Goal: Task Accomplishment & Management: Manage account settings

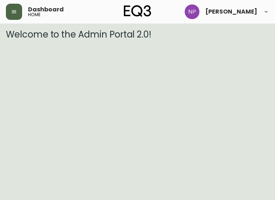
click at [13, 15] on button "button" at bounding box center [14, 12] width 16 height 16
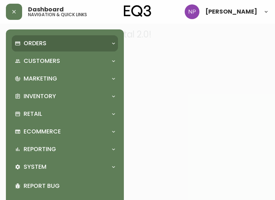
click at [32, 43] on p "Orders" at bounding box center [35, 43] width 23 height 8
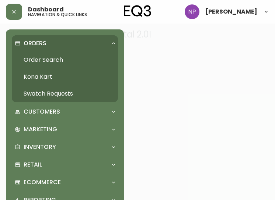
click at [36, 60] on link "Order Search" at bounding box center [65, 60] width 106 height 17
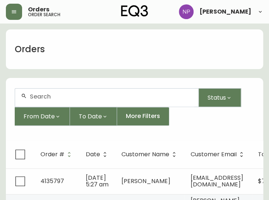
click at [66, 101] on div at bounding box center [107, 98] width 184 height 18
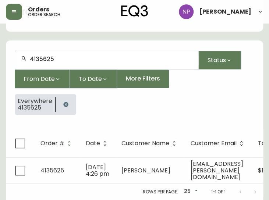
scroll to position [48, 0]
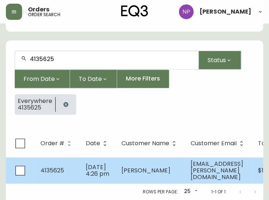
type input "4135625"
click at [88, 169] on span "[DATE] 4:26 pm" at bounding box center [98, 170] width 24 height 15
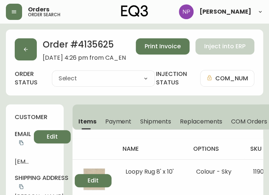
type input "Processing"
select select "PROCESSING"
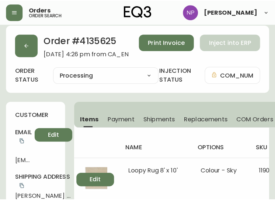
scroll to position [1, 0]
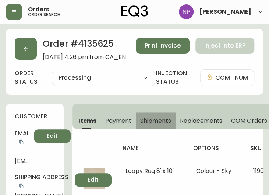
click at [155, 120] on span "Shipments" at bounding box center [155, 121] width 31 height 8
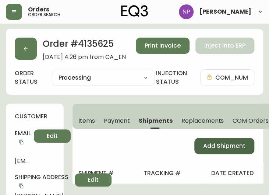
click at [216, 146] on span "Add Shipment" at bounding box center [224, 146] width 42 height 8
select select "PENDING"
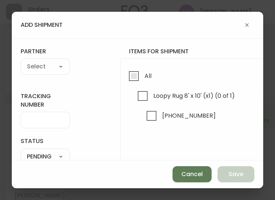
click at [138, 79] on input "All" at bounding box center [133, 76] width 17 height 17
checkbox input "true"
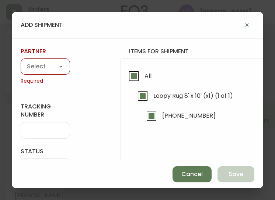
click at [45, 64] on select "A Move to Remember LLC ABF Freight Alero [PERSON_NAME] Canada Post Canpar Expre…" at bounding box center [45, 67] width 49 height 11
select select "ck6ml9xrz18r00186iyro3grt"
click at [21, 62] on select "A Move to Remember LLC ABF Freight Alero [PERSON_NAME] Canada Post Canpar Expre…" at bounding box center [45, 67] width 49 height 11
type input "Encompass Logistics"
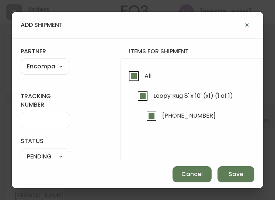
click at [52, 127] on div at bounding box center [45, 120] width 49 height 17
click at [50, 121] on input "tracking number" at bounding box center [45, 120] width 37 height 7
type input "ENCOMPASS LOGISTICS"
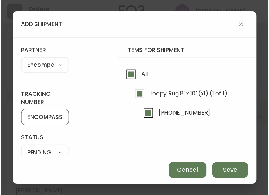
scroll to position [69, 0]
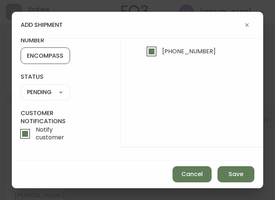
click at [41, 90] on select "SHIPPED PENDING CANCELLED" at bounding box center [45, 92] width 49 height 11
click at [21, 87] on select "SHIPPED PENDING CANCELLED" at bounding box center [45, 92] width 49 height 11
select select "PENDING"
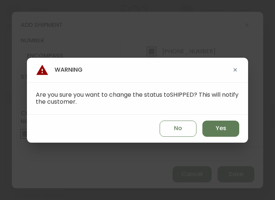
click at [217, 140] on div "No Yes" at bounding box center [137, 129] width 221 height 28
click at [219, 140] on div "No Yes" at bounding box center [137, 129] width 221 height 28
click at [215, 133] on button "Yes" at bounding box center [220, 129] width 37 height 16
type input "SHIPPED"
select select "SHIPPED"
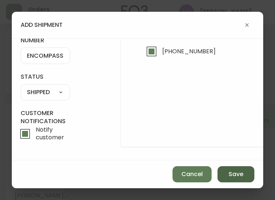
click at [227, 175] on button "Save" at bounding box center [235, 175] width 37 height 16
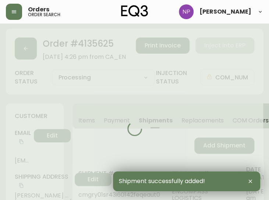
type input "Fully Shipped"
select select "FULLY_SHIPPED"
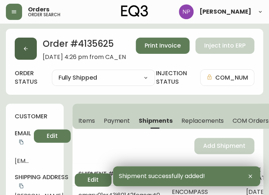
click at [32, 51] on button "button" at bounding box center [26, 49] width 22 height 22
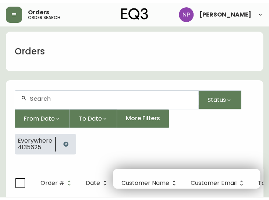
scroll to position [15, 0]
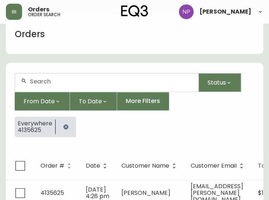
click at [45, 81] on input "text" at bounding box center [111, 81] width 163 height 7
type input "4135597"
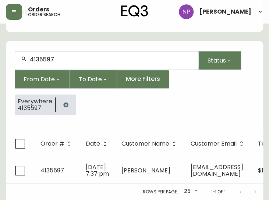
scroll to position [41, 0]
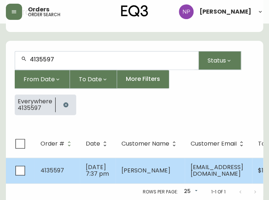
click at [82, 167] on td "[DATE] 7:37 pm" at bounding box center [98, 171] width 36 height 26
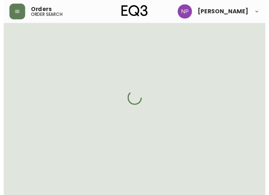
scroll to position [41, 0]
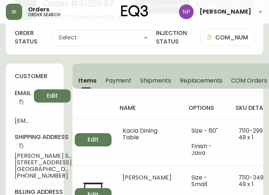
type input "Processing"
select select "PROCESSING"
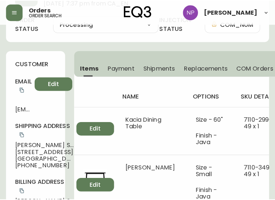
scroll to position [0, 0]
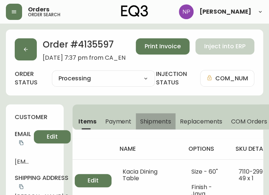
click at [167, 122] on span "Shipments" at bounding box center [155, 122] width 31 height 8
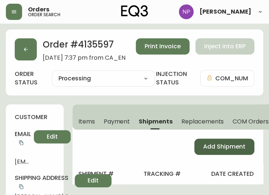
click at [201, 144] on button "Add Shipment" at bounding box center [225, 147] width 60 height 16
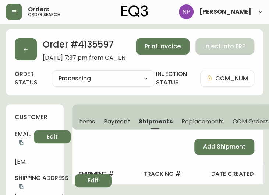
select select "PENDING"
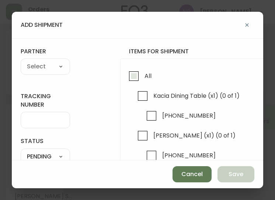
click at [145, 72] on span "All" at bounding box center [147, 76] width 7 height 8
click at [142, 72] on input "All" at bounding box center [133, 76] width 17 height 17
checkbox input "true"
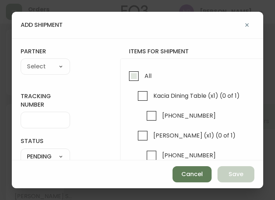
checkbox input "true"
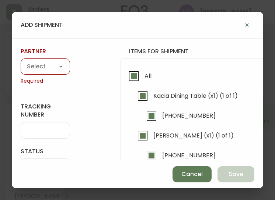
click at [46, 69] on select "A Move to Remember LLC ABF Freight Alero [PERSON_NAME] Canada Post Canpar Expre…" at bounding box center [45, 67] width 49 height 11
select select "ck6ml9xrz18r00186iyro3grt"
click at [21, 62] on select "A Move to Remember LLC ABF Freight Alero [PERSON_NAME] Canada Post Canpar Expre…" at bounding box center [45, 67] width 49 height 11
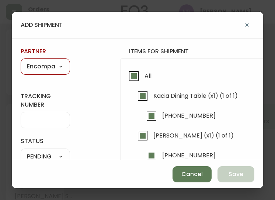
type input "Encompass Logistics"
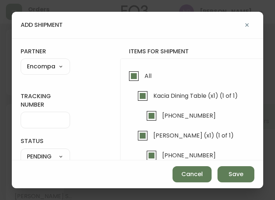
click at [43, 120] on input "tracking number" at bounding box center [45, 120] width 37 height 7
type input "ENCOMPASS LOGISTICS"
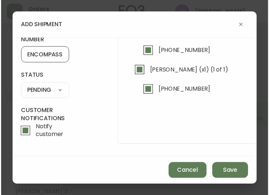
scroll to position [69, 0]
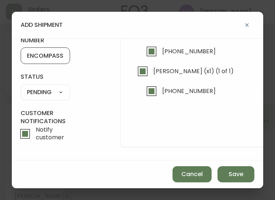
click at [42, 87] on select "SHIPPED PENDING CANCELLED" at bounding box center [45, 92] width 49 height 11
click at [21, 87] on select "SHIPPED PENDING CANCELLED" at bounding box center [45, 92] width 49 height 11
select select "PENDING"
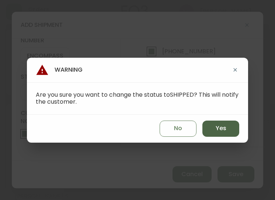
click at [225, 127] on span "Yes" at bounding box center [221, 129] width 11 height 8
type input "SHIPPED"
select select "SHIPPED"
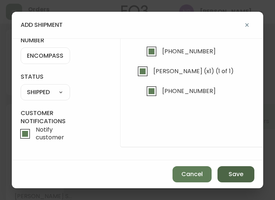
click at [239, 172] on span "Save" at bounding box center [235, 175] width 15 height 8
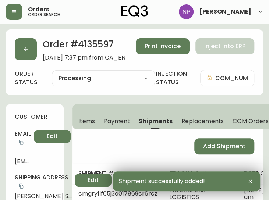
type input "Fully Shipped"
select select "FULLY_SHIPPED"
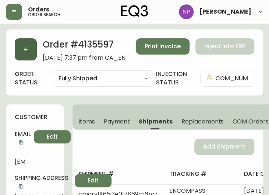
click at [33, 52] on button "button" at bounding box center [26, 49] width 22 height 22
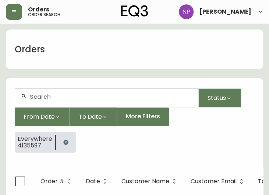
scroll to position [15, 0]
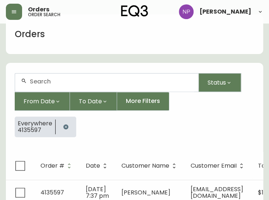
click at [63, 76] on div at bounding box center [107, 83] width 184 height 18
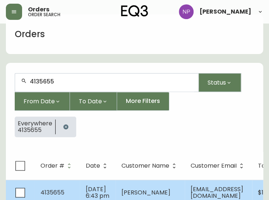
type input "4135655"
click at [94, 187] on span "[DATE] 6:43 pm" at bounding box center [98, 192] width 24 height 15
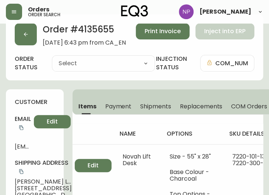
type input "Processing"
select select "PROCESSING"
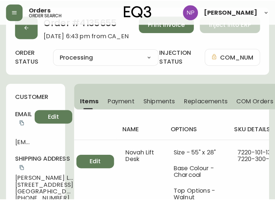
scroll to position [22, 0]
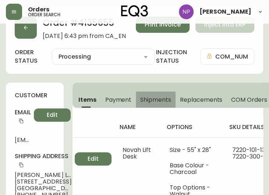
click at [161, 105] on button "Shipments" at bounding box center [156, 99] width 40 height 16
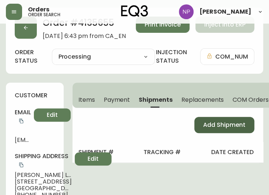
click at [231, 129] on button "Add Shipment" at bounding box center [225, 125] width 60 height 16
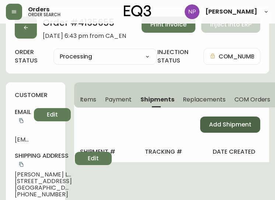
select select "PENDING"
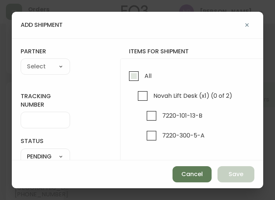
click at [128, 73] on input "All" at bounding box center [133, 76] width 17 height 17
checkbox input "true"
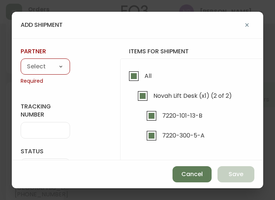
click at [48, 61] on div "A Move to Remember LLC ABF Freight Alero [PERSON_NAME] Canada Post Canpar Expre…" at bounding box center [45, 67] width 49 height 16
click at [36, 68] on select "A Move to Remember LLC ABF Freight Alero [PERSON_NAME] Canada Post Canpar Expre…" at bounding box center [45, 67] width 49 height 11
select select "ck6ml9xrz18r00186iyro3grt"
click at [21, 62] on select "A Move to Remember LLC ABF Freight Alero [PERSON_NAME] Canada Post Canpar Expre…" at bounding box center [45, 67] width 49 height 11
type input "Encompass Logistics"
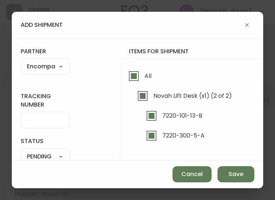
click at [36, 124] on div at bounding box center [45, 120] width 49 height 17
click at [43, 122] on input "tracking number" at bounding box center [45, 120] width 37 height 7
type input "ENCOMPASS LOGISTICS"
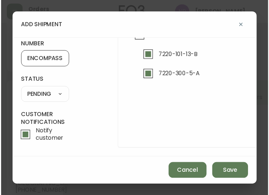
scroll to position [60, 0]
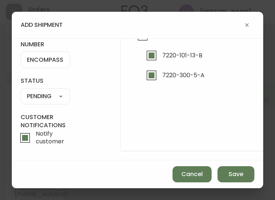
click at [38, 95] on select "SHIPPED PENDING CANCELLED" at bounding box center [45, 96] width 49 height 11
click at [21, 91] on select "SHIPPED PENDING CANCELLED" at bounding box center [45, 96] width 49 height 11
select select "PENDING"
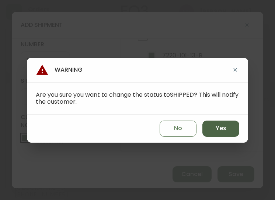
click at [204, 125] on button "Yes" at bounding box center [220, 129] width 37 height 16
type input "SHIPPED"
select select "SHIPPED"
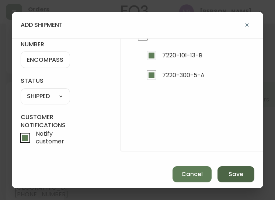
click at [237, 172] on span "Save" at bounding box center [235, 175] width 15 height 8
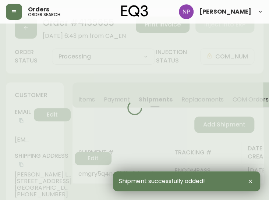
type input "Fully Shipped"
select select "FULLY_SHIPPED"
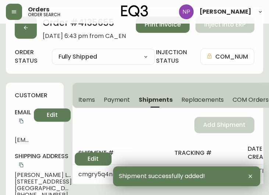
scroll to position [0, 0]
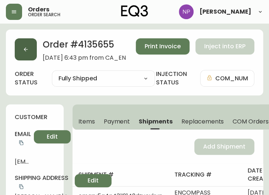
click at [25, 52] on icon "button" at bounding box center [26, 49] width 6 height 6
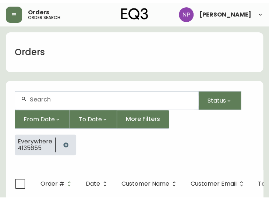
scroll to position [15, 0]
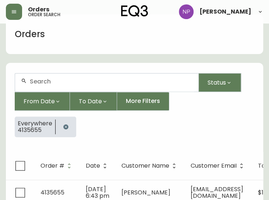
click at [61, 81] on input "text" at bounding box center [111, 81] width 163 height 7
type input "4135617"
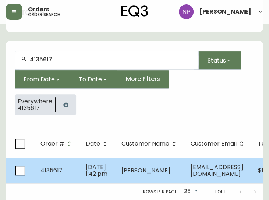
click at [90, 165] on span "[DATE] 1:42 pm" at bounding box center [97, 170] width 22 height 15
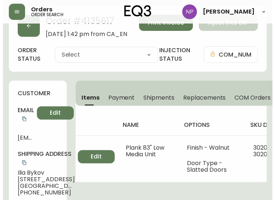
scroll to position [41, 0]
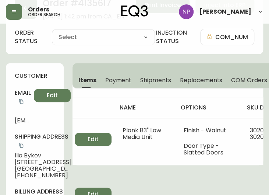
type input "Processing"
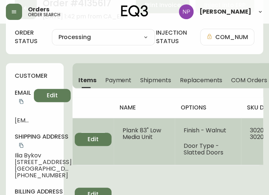
select select "PROCESSING"
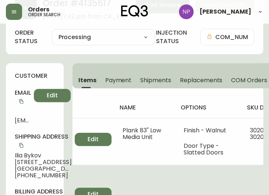
click at [166, 75] on button "Shipments" at bounding box center [156, 80] width 40 height 16
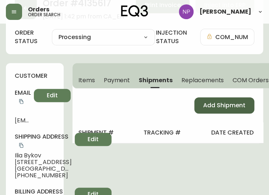
click at [209, 107] on span "Add Shipment" at bounding box center [224, 105] width 42 height 8
select select "PENDING"
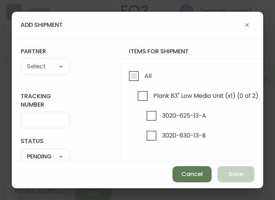
click at [139, 87] on label "All" at bounding box center [138, 78] width 26 height 20
click at [139, 85] on input "All" at bounding box center [133, 76] width 17 height 17
checkbox input "true"
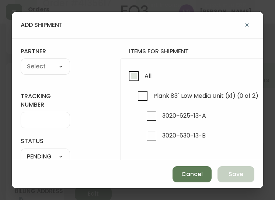
checkbox input "true"
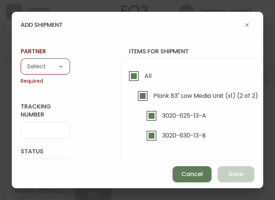
click at [43, 67] on select "A Move to Remember LLC ABF Freight Alero [PERSON_NAME] Canada Post Canpar Expre…" at bounding box center [45, 67] width 49 height 11
select select "cjy0aaf3c01x30166dpi6h6qg"
click at [21, 62] on select "A Move to Remember LLC ABF Freight Alero [PERSON_NAME] Canada Post Canpar Expre…" at bounding box center [45, 67] width 49 height 11
type input "EQ3"
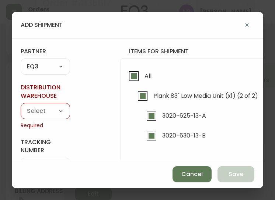
click at [57, 198] on div "add shipment tracking number status PENDING SHIPPED PENDING CANCELLED partner E…" at bounding box center [137, 100] width 275 height 200
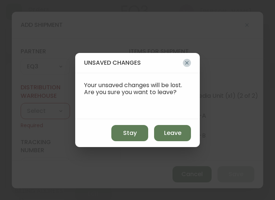
click at [186, 64] on icon "button" at bounding box center [186, 63] width 3 height 3
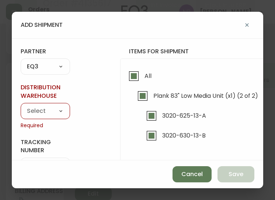
click at [46, 69] on select "A Move to Remember LLC ABF Freight Alero [PERSON_NAME] Canada Post Canpar Expre…" at bounding box center [45, 67] width 49 height 11
select select "ck6ml9xrz18r00186iyro3grt"
click at [21, 62] on select "A Move to Remember LLC ABF Freight Alero [PERSON_NAME] Canada Post Canpar Expre…" at bounding box center [45, 67] width 49 height 11
type input "Encompass Logistics"
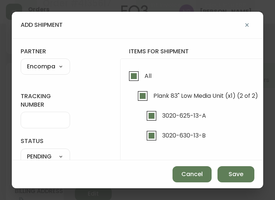
click at [54, 120] on input "tracking number" at bounding box center [45, 120] width 37 height 7
type input "ENCOMPASS LOGISTICS"
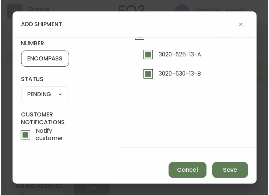
scroll to position [60, 0]
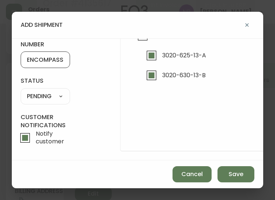
click at [51, 94] on select "SHIPPED PENDING CANCELLED" at bounding box center [45, 96] width 49 height 11
click at [21, 91] on select "SHIPPED PENDING CANCELLED" at bounding box center [45, 96] width 49 height 11
select select "PENDING"
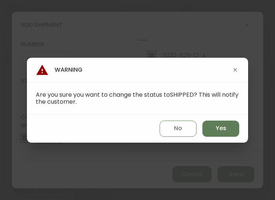
click at [226, 137] on div "No Yes" at bounding box center [137, 129] width 221 height 28
click at [225, 132] on span "Yes" at bounding box center [221, 129] width 11 height 8
type input "SHIPPED"
select select "SHIPPED"
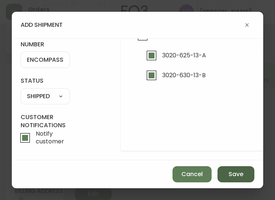
click at [230, 178] on span "Save" at bounding box center [235, 175] width 15 height 8
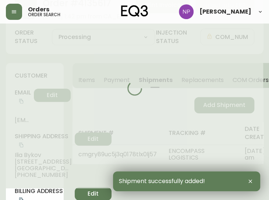
type input "Fully Shipped"
select select "FULLY_SHIPPED"
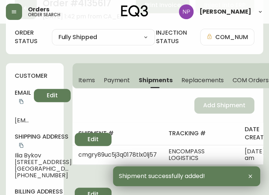
scroll to position [0, 0]
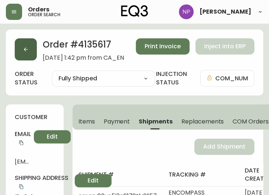
click at [23, 54] on button "button" at bounding box center [26, 49] width 22 height 22
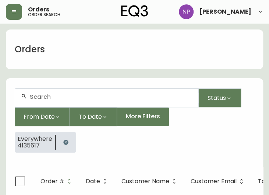
scroll to position [15, 0]
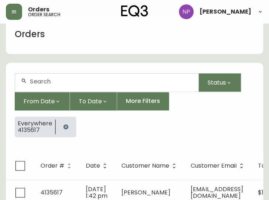
click at [50, 77] on div at bounding box center [107, 83] width 184 height 18
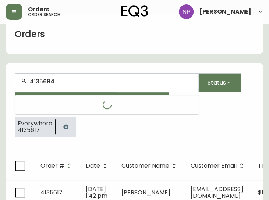
type input "4135694"
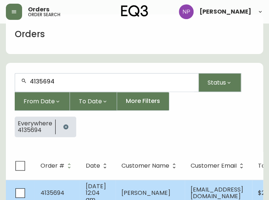
click at [48, 192] on span "4135694" at bounding box center [53, 193] width 24 height 8
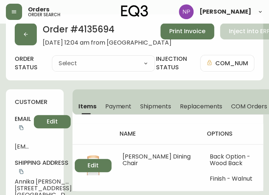
type input "Processing"
select select "PROCESSING"
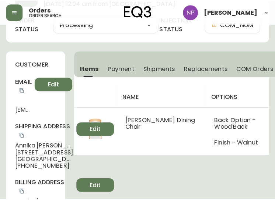
scroll to position [53, 0]
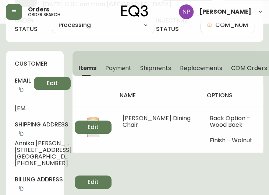
click at [151, 76] on div "name options sku details price total [PERSON_NAME] Dining Chair Back Option - W…" at bounding box center [168, 114] width 191 height 77
click at [149, 73] on button "Shipments" at bounding box center [156, 68] width 40 height 16
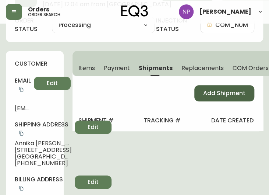
click at [213, 98] on button "Add Shipment" at bounding box center [225, 93] width 60 height 16
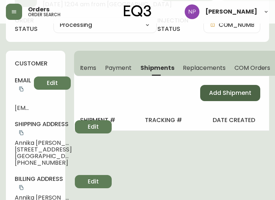
select select "PENDING"
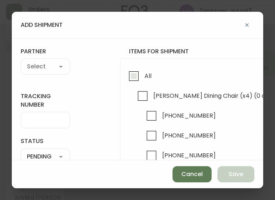
click at [145, 79] on span "All" at bounding box center [147, 76] width 7 height 8
click at [142, 79] on input "All" at bounding box center [133, 76] width 17 height 17
checkbox input "true"
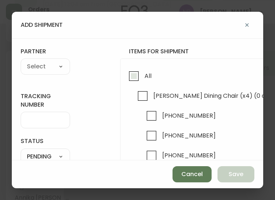
checkbox input "true"
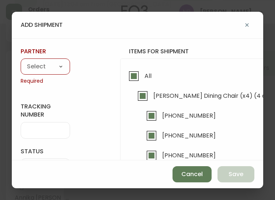
click at [47, 72] on select "A Move to Remember LLC ABF Freight Alero [PERSON_NAME] Canada Post Canpar Expre…" at bounding box center [45, 67] width 49 height 11
select select "ck6ml9xrz18r00186iyro3grt"
click at [21, 62] on select "A Move to Remember LLC ABF Freight Alero [PERSON_NAME] Canada Post Canpar Expre…" at bounding box center [45, 67] width 49 height 11
type input "Encompass Logistics"
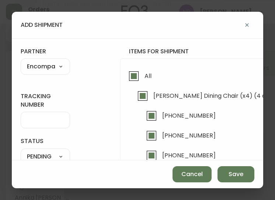
click at [45, 118] on input "tracking number" at bounding box center [45, 120] width 37 height 7
type input "ENCOMPASS LOGISTICS"
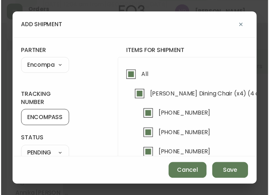
scroll to position [69, 0]
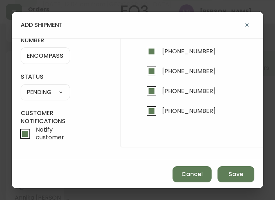
click at [50, 87] on select "SHIPPED PENDING CANCELLED" at bounding box center [45, 92] width 49 height 11
click at [21, 87] on select "SHIPPED PENDING CANCELLED" at bounding box center [45, 92] width 49 height 11
select select "PENDING"
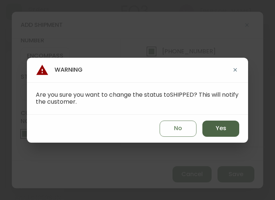
click at [217, 132] on span "Yes" at bounding box center [221, 129] width 11 height 8
type input "SHIPPED"
select select "SHIPPED"
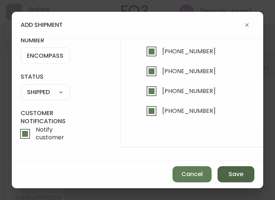
click at [235, 172] on span "Save" at bounding box center [235, 175] width 15 height 8
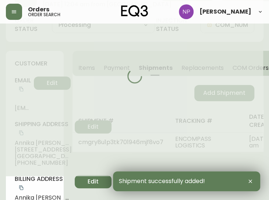
type input "Fully Shipped"
select select "FULLY_SHIPPED"
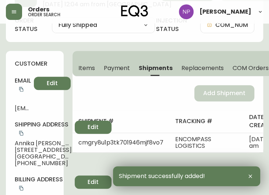
scroll to position [0, 0]
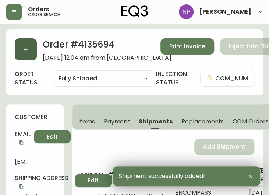
click at [33, 44] on button "button" at bounding box center [26, 49] width 22 height 22
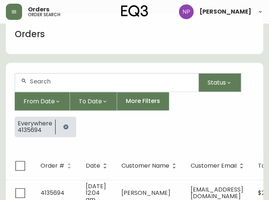
click at [66, 83] on input "text" at bounding box center [111, 81] width 163 height 7
type input "4135656"
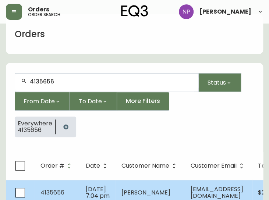
click at [81, 182] on td "[DATE] 7:04 pm" at bounding box center [98, 193] width 36 height 26
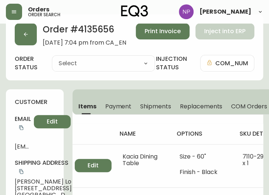
type input "Processing"
select select "PROCESSING"
click at [81, 182] on td at bounding box center [93, 165] width 41 height 43
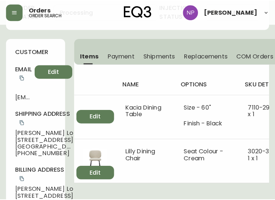
scroll to position [67, 0]
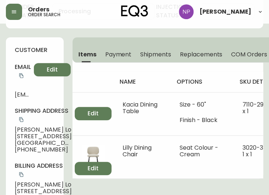
click at [155, 58] on button "Shipments" at bounding box center [156, 54] width 40 height 16
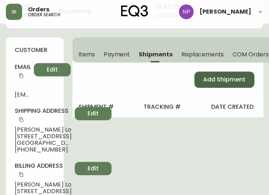
click at [221, 83] on button "Add Shipment" at bounding box center [225, 79] width 60 height 16
select select "PENDING"
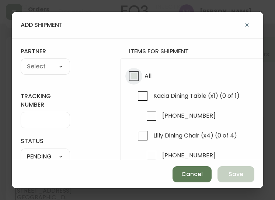
click at [136, 80] on input "All" at bounding box center [133, 76] width 17 height 17
checkbox input "true"
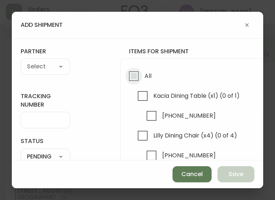
checkbox input "true"
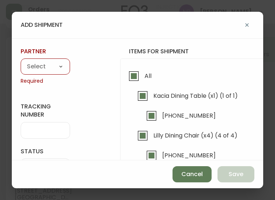
click at [28, 72] on select "A Move to Remember LLC ABF Freight Alero [PERSON_NAME] Canada Post Canpar Expre…" at bounding box center [45, 67] width 49 height 11
select select "ck6ml9xrz18r00186iyro3grt"
click at [21, 62] on select "A Move to Remember LLC ABF Freight Alero [PERSON_NAME] Canada Post Canpar Expre…" at bounding box center [45, 67] width 49 height 11
type input "Encompass Logistics"
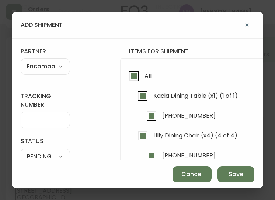
click at [39, 127] on div at bounding box center [45, 120] width 49 height 17
click at [45, 119] on input "tracking number" at bounding box center [45, 120] width 37 height 7
type input "ENCOMPASS LOGISTICS"
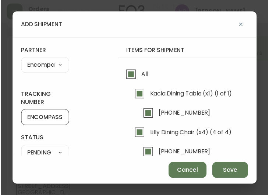
scroll to position [43, 0]
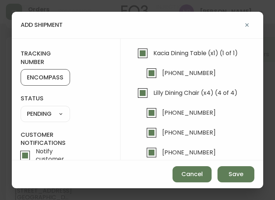
click at [60, 109] on select "SHIPPED PENDING CANCELLED" at bounding box center [45, 114] width 49 height 11
click at [50, 113] on select "SHIPPED PENDING CANCELLED" at bounding box center [45, 114] width 49 height 11
click at [21, 109] on select "SHIPPED PENDING CANCELLED" at bounding box center [45, 114] width 49 height 11
select select "PENDING"
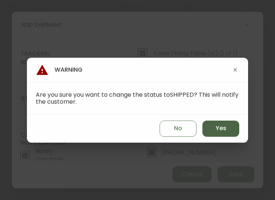
click at [229, 125] on button "Yes" at bounding box center [220, 129] width 37 height 16
type input "SHIPPED"
select select "SHIPPED"
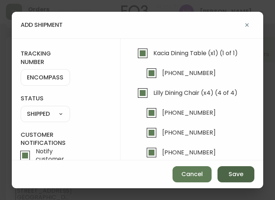
click at [238, 174] on span "Save" at bounding box center [235, 175] width 15 height 8
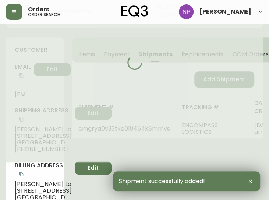
type input "Fully Shipped"
select select "FULLY_SHIPPED"
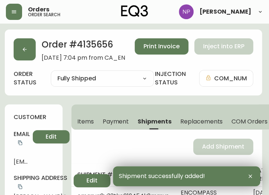
scroll to position [0, 3]
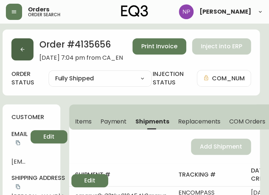
click at [21, 46] on button "button" at bounding box center [22, 49] width 22 height 22
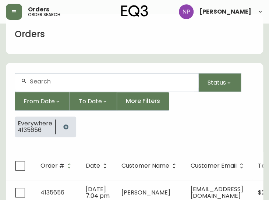
click at [66, 82] on input "text" at bounding box center [111, 81] width 163 height 7
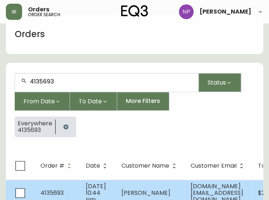
type input "4135693"
click at [92, 189] on span "[DATE] 10:44 pm" at bounding box center [96, 193] width 20 height 22
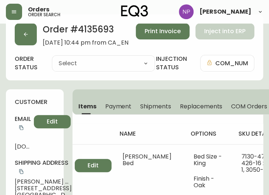
type input "Processing"
select select "PROCESSING"
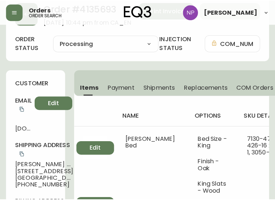
scroll to position [34, 0]
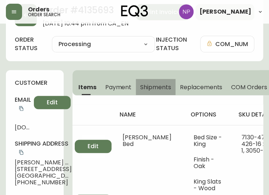
click at [163, 87] on span "Shipments" at bounding box center [155, 87] width 31 height 8
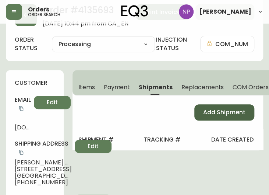
click at [209, 113] on span "Add Shipment" at bounding box center [224, 112] width 42 height 8
select select "PENDING"
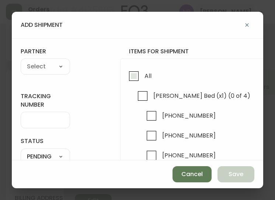
click at [138, 76] on input "All" at bounding box center [133, 76] width 17 height 17
checkbox input "true"
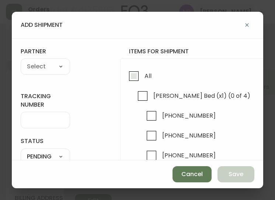
checkbox input "true"
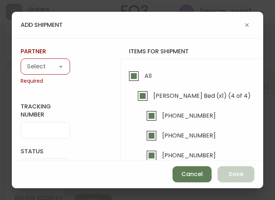
click at [49, 72] on div "A Move to Remember LLC ABF Freight Alero [PERSON_NAME] Canada Post Canpar Expre…" at bounding box center [45, 67] width 49 height 16
click at [49, 64] on select "A Move to Remember LLC ABF Freight Alero [PERSON_NAME] Canada Post Canpar Expre…" at bounding box center [45, 67] width 49 height 11
select select "ck6ml9xrz18r00186iyro3grt"
click at [21, 62] on select "A Move to Remember LLC ABF Freight Alero [PERSON_NAME] Canada Post Canpar Expre…" at bounding box center [45, 67] width 49 height 11
type input "Encompass Logistics"
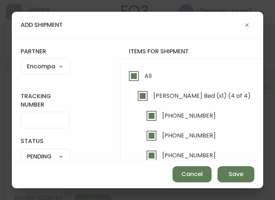
click at [47, 121] on input "tracking number" at bounding box center [45, 120] width 37 height 7
type input "ENCOMPASS LOGISTICS"
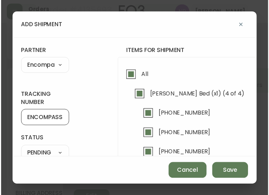
scroll to position [43, 0]
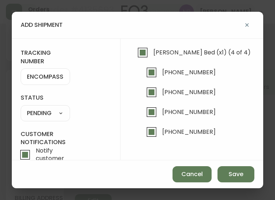
click at [49, 113] on select "SHIPPED PENDING CANCELLED" at bounding box center [45, 113] width 49 height 11
click at [21, 108] on select "SHIPPED PENDING CANCELLED" at bounding box center [45, 113] width 49 height 11
select select "PENDING"
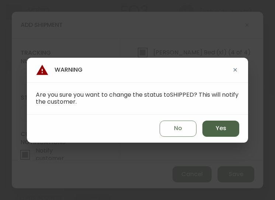
click at [215, 126] on button "Yes" at bounding box center [220, 129] width 37 height 16
type input "SHIPPED"
select select "SHIPPED"
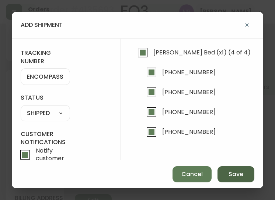
click at [240, 171] on span "Save" at bounding box center [235, 175] width 15 height 8
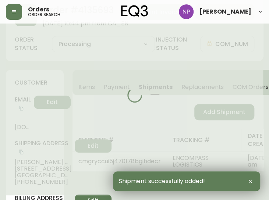
type input "Fully Shipped"
select select "FULLY_SHIPPED"
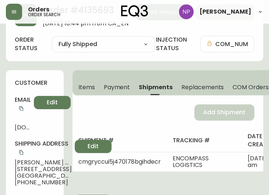
scroll to position [0, 0]
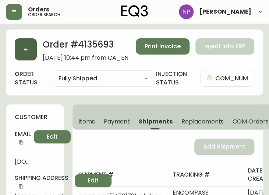
click at [25, 50] on icon "button" at bounding box center [26, 49] width 6 height 6
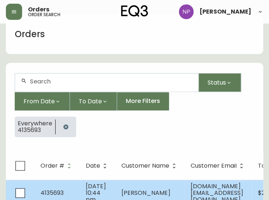
click at [142, 196] on span "[PERSON_NAME]" at bounding box center [146, 193] width 49 height 8
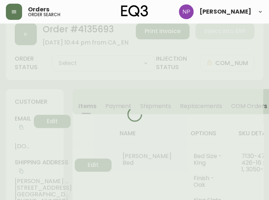
type input "Fully Shipped"
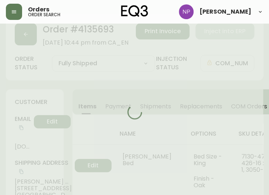
select select "FULLY_SHIPPED"
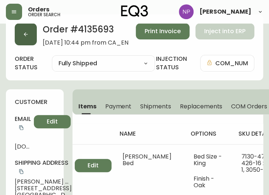
click at [30, 41] on button "button" at bounding box center [26, 34] width 22 height 22
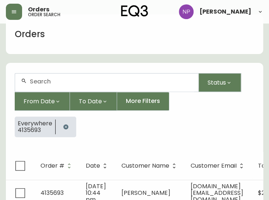
click at [69, 83] on input "text" at bounding box center [111, 81] width 163 height 7
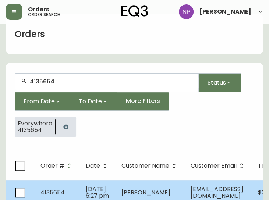
type input "4135654"
click at [86, 185] on span "[DATE] 6:27 pm" at bounding box center [97, 192] width 23 height 15
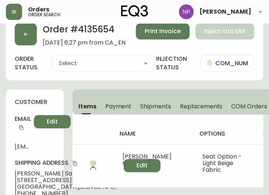
type input "Processing"
select select "PROCESSING"
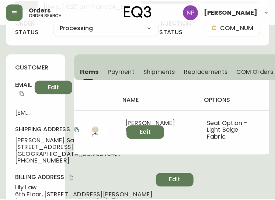
scroll to position [45, 0]
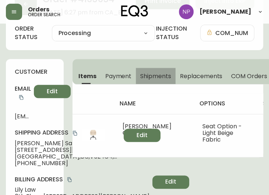
click at [146, 77] on span "Shipments" at bounding box center [155, 76] width 31 height 8
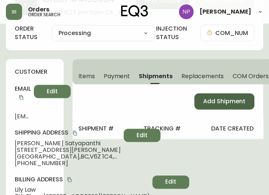
click at [207, 102] on span "Add Shipment" at bounding box center [224, 101] width 42 height 8
select select "PENDING"
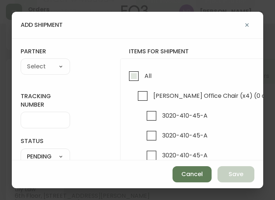
click at [143, 78] on span "All" at bounding box center [146, 76] width 9 height 16
click at [142, 78] on input "All" at bounding box center [133, 76] width 17 height 17
checkbox input "true"
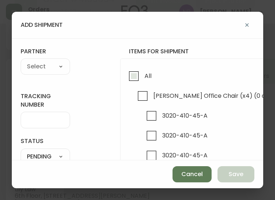
checkbox input "true"
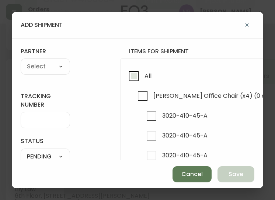
checkbox input "true"
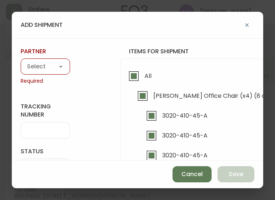
click at [143, 79] on span "All" at bounding box center [146, 76] width 9 height 16
click at [142, 79] on input "All" at bounding box center [133, 76] width 17 height 17
checkbox input "false"
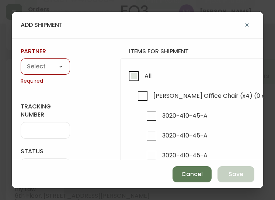
checkbox input "false"
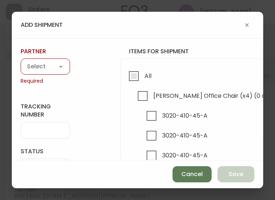
checkbox input "false"
click at [141, 81] on input "All" at bounding box center [133, 76] width 17 height 17
checkbox input "true"
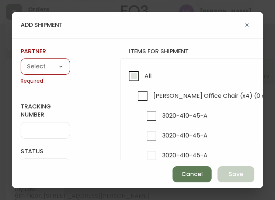
checkbox input "true"
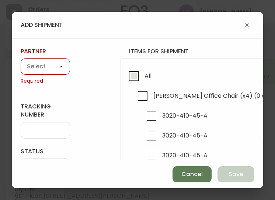
checkbox input "true"
click at [56, 64] on select "A Move to Remember LLC ABF Freight Alero [PERSON_NAME] Canada Post Canpar Expre…" at bounding box center [45, 67] width 49 height 11
select select "ck6ml9xrz18r00186iyro3grt"
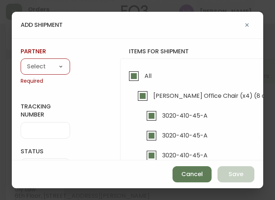
click at [21, 62] on select "A Move to Remember LLC ABF Freight Alero [PERSON_NAME] Canada Post Canpar Expre…" at bounding box center [45, 67] width 49 height 11
type input "Encompass Logistics"
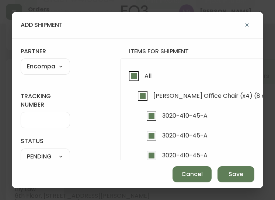
click at [46, 122] on input "tracking number" at bounding box center [45, 120] width 37 height 7
type input "ENCOMPASS LOGISTICS"
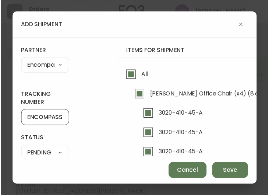
scroll to position [63, 0]
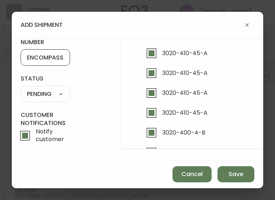
click at [47, 95] on select "SHIPPED PENDING CANCELLED" at bounding box center [45, 94] width 49 height 11
click at [21, 89] on select "SHIPPED PENDING CANCELLED" at bounding box center [45, 94] width 49 height 11
select select "PENDING"
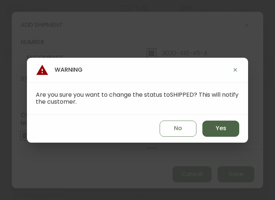
click at [218, 133] on button "Yes" at bounding box center [220, 129] width 37 height 16
type input "SHIPPED"
select select "SHIPPED"
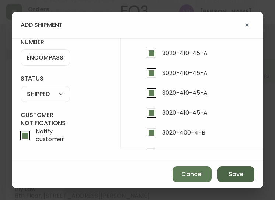
click at [225, 171] on button "Save" at bounding box center [235, 175] width 37 height 16
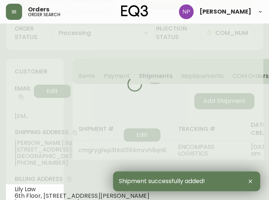
type input "Fully Shipped"
select select "FULLY_SHIPPED"
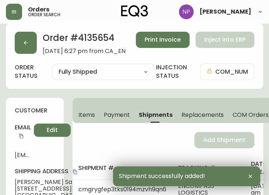
scroll to position [0, 0]
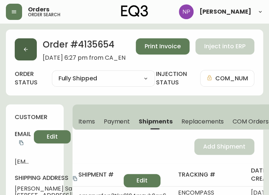
click at [26, 51] on icon "button" at bounding box center [26, 50] width 4 height 4
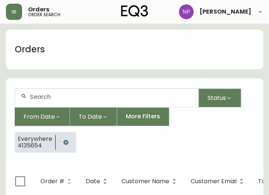
scroll to position [15, 0]
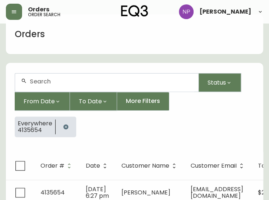
click at [67, 85] on div at bounding box center [107, 83] width 184 height 18
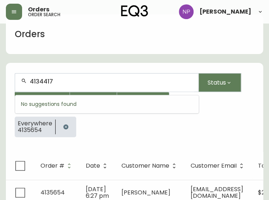
type input "4134417"
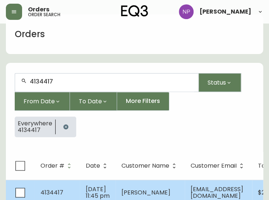
click at [82, 192] on td "[DATE] 11:45 pm" at bounding box center [98, 193] width 36 height 26
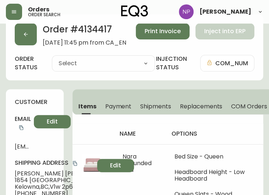
type input "Processing"
select select "PROCESSING"
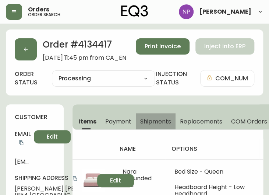
click at [153, 123] on span "Shipments" at bounding box center [155, 122] width 31 height 8
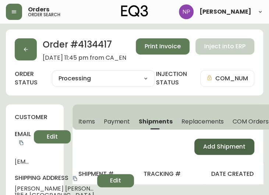
click at [216, 143] on span "Add Shipment" at bounding box center [224, 147] width 42 height 8
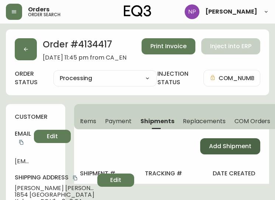
select select "PENDING"
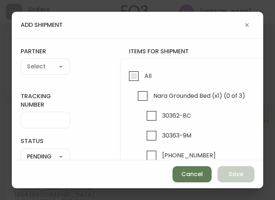
click at [136, 70] on input "All" at bounding box center [133, 76] width 17 height 17
checkbox input "true"
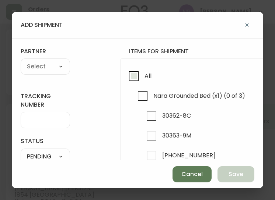
checkbox input "true"
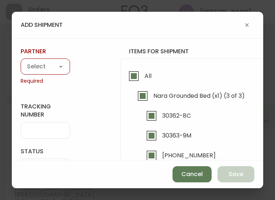
click at [42, 73] on div "A Move to Remember LLC ABF Freight Alero [PERSON_NAME] Canada Post Canpar Expre…" at bounding box center [45, 67] width 49 height 16
click at [38, 69] on select "A Move to Remember LLC ABF Freight Alero [PERSON_NAME] Canada Post Canpar Expre…" at bounding box center [45, 67] width 49 height 11
select select "ck6ml9xrz18r00186iyro3grt"
click at [21, 62] on select "A Move to Remember LLC ABF Freight Alero [PERSON_NAME] Canada Post Canpar Expre…" at bounding box center [45, 67] width 49 height 11
type input "Encompass Logistics"
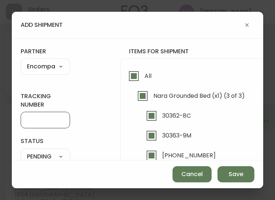
click at [52, 121] on input "tracking number" at bounding box center [45, 120] width 37 height 7
type input "ENCOMPASS LOGISTICS"
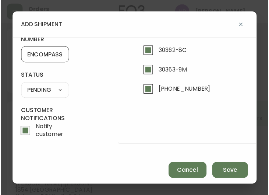
scroll to position [69, 0]
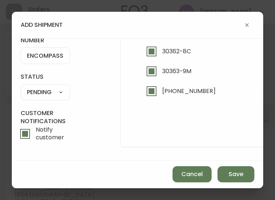
click at [51, 94] on div "SHIPPED PENDING CANCELLED" at bounding box center [45, 92] width 49 height 16
click at [50, 95] on div "SHIPPED PENDING CANCELLED" at bounding box center [45, 92] width 49 height 16
click at [44, 87] on select "SHIPPED PENDING CANCELLED" at bounding box center [45, 92] width 49 height 11
click at [21, 87] on select "SHIPPED PENDING CANCELLED" at bounding box center [45, 92] width 49 height 11
select select "PENDING"
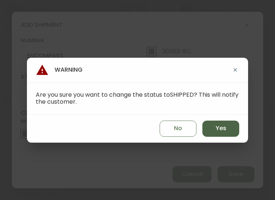
click at [220, 133] on button "Yes" at bounding box center [220, 129] width 37 height 16
type input "SHIPPED"
select select "SHIPPED"
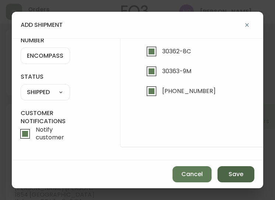
click at [226, 176] on button "Save" at bounding box center [235, 175] width 37 height 16
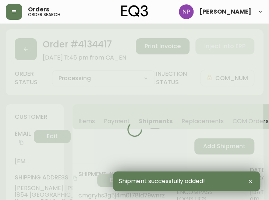
type input "Fully Shipped"
select select "FULLY_SHIPPED"
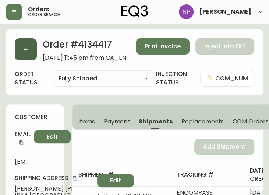
click at [35, 54] on button "button" at bounding box center [26, 49] width 22 height 22
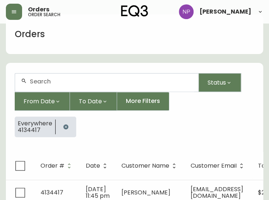
click at [53, 78] on input "text" at bounding box center [111, 81] width 163 height 7
type input "4135649"
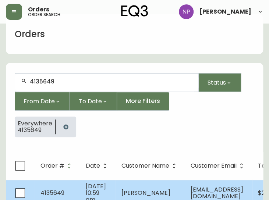
click at [67, 182] on td "4135649" at bounding box center [57, 193] width 45 height 26
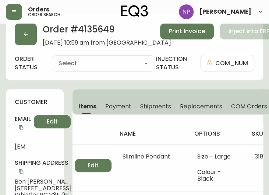
type input "Processing"
select select "PROCESSING"
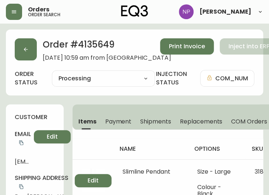
click at [148, 123] on span "Shipments" at bounding box center [155, 122] width 31 height 8
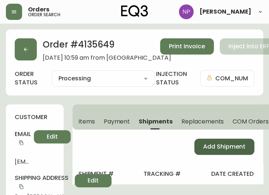
click at [220, 154] on div "Add Shipment" at bounding box center [168, 147] width 191 height 34
click at [215, 150] on span "Add Shipment" at bounding box center [224, 147] width 42 height 8
select select "PENDING"
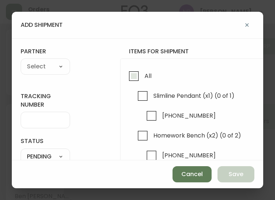
click at [134, 85] on label "All" at bounding box center [138, 78] width 26 height 20
click at [134, 85] on input "All" at bounding box center [133, 76] width 17 height 17
checkbox input "true"
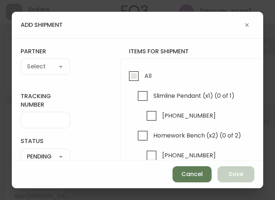
checkbox input "true"
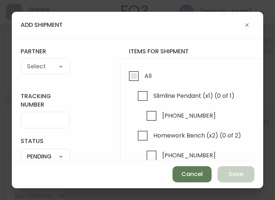
checkbox input "true"
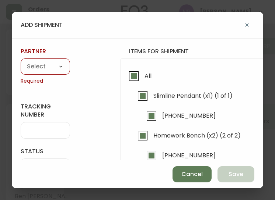
click at [43, 68] on select "A Move to Remember LLC ABF Freight Alero [PERSON_NAME] Canada Post Canpar Expre…" at bounding box center [45, 67] width 49 height 11
click at [21, 62] on select "A Move to Remember LLC ABF Freight Alero [PERSON_NAME] Canada Post Canpar Expre…" at bounding box center [45, 67] width 49 height 11
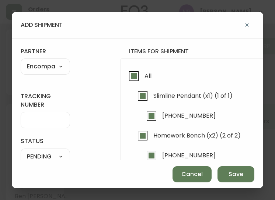
click at [35, 119] on input "tracking number" at bounding box center [45, 120] width 37 height 7
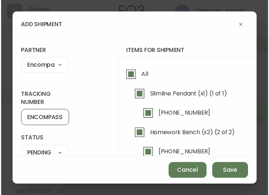
scroll to position [59, 0]
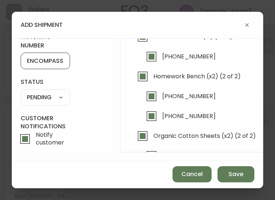
click at [51, 98] on select "SHIPPED PENDING CANCELLED" at bounding box center [45, 97] width 49 height 11
click at [21, 92] on select "SHIPPED PENDING CANCELLED" at bounding box center [45, 97] width 49 height 11
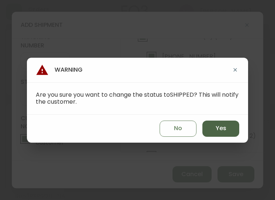
click at [209, 126] on button "Yes" at bounding box center [220, 129] width 37 height 16
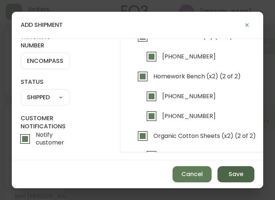
click at [235, 171] on span "Save" at bounding box center [235, 175] width 15 height 8
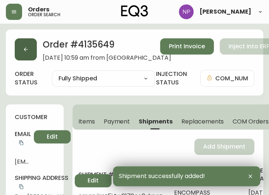
click at [26, 46] on icon "button" at bounding box center [26, 49] width 6 height 6
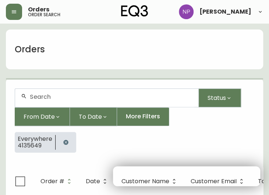
scroll to position [15, 0]
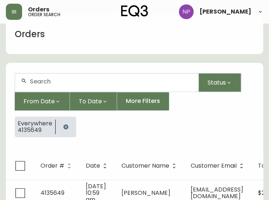
click at [27, 84] on div at bounding box center [107, 83] width 184 height 18
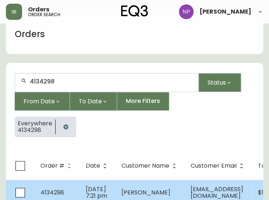
click at [108, 199] on td "[DATE] 7:21 pm" at bounding box center [98, 193] width 36 height 26
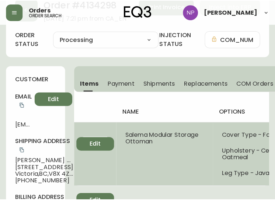
scroll to position [39, 0]
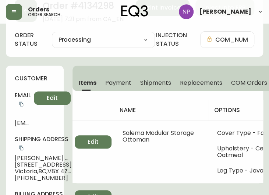
click at [147, 85] on span "Shipments" at bounding box center [155, 83] width 31 height 8
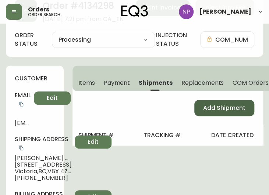
click at [210, 101] on button "Add Shipment" at bounding box center [225, 108] width 60 height 16
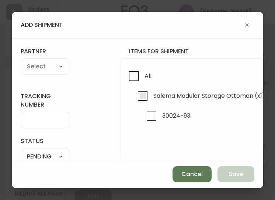
click at [209, 105] on label "Salema Modular Storage Ottoman (x1) (0 of 1)" at bounding box center [210, 98] width 152 height 20
click at [151, 105] on input "Salema Modular Storage Ottoman (x1) (0 of 1)" at bounding box center [142, 96] width 17 height 17
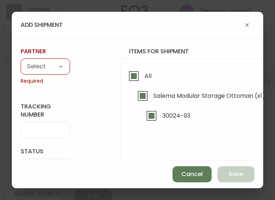
click at [59, 69] on select "A Move to Remember LLC ABF Freight Alero [PERSON_NAME] Canada Post Canpar Expre…" at bounding box center [45, 67] width 49 height 11
click at [21, 62] on select "A Move to Remember LLC ABF Freight Alero [PERSON_NAME] Canada Post Canpar Expre…" at bounding box center [45, 67] width 49 height 11
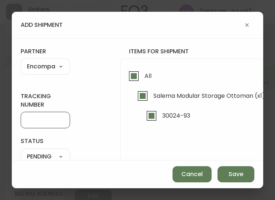
click at [42, 121] on input "tracking number" at bounding box center [45, 120] width 37 height 7
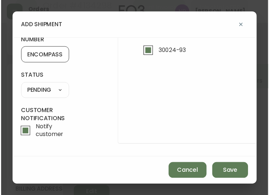
scroll to position [69, 0]
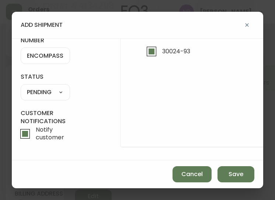
click at [39, 87] on select "SHIPPED PENDING CANCELLED" at bounding box center [45, 92] width 49 height 11
click at [21, 87] on select "SHIPPED PENDING CANCELLED" at bounding box center [45, 92] width 49 height 11
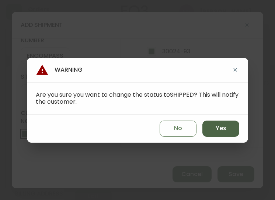
click at [220, 135] on button "Yes" at bounding box center [220, 129] width 37 height 16
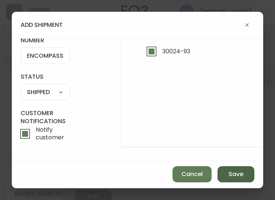
click at [238, 177] on span "Save" at bounding box center [235, 175] width 15 height 8
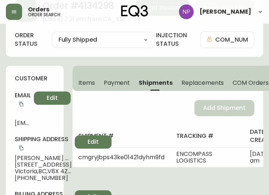
scroll to position [0, 0]
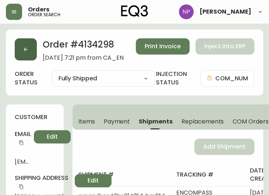
click at [26, 54] on button "button" at bounding box center [26, 49] width 22 height 22
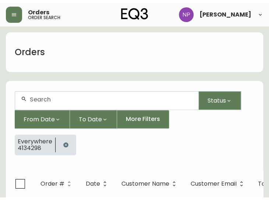
scroll to position [15, 0]
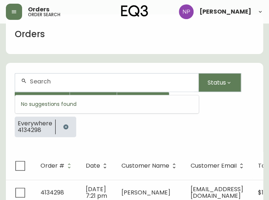
click at [48, 83] on input "text" at bounding box center [111, 81] width 163 height 7
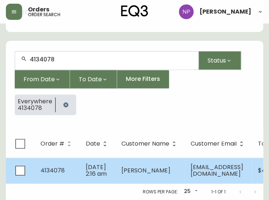
click at [100, 163] on span "[DATE] 2:16 am" at bounding box center [96, 170] width 21 height 15
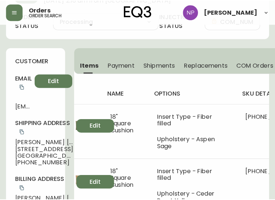
scroll to position [38, 0]
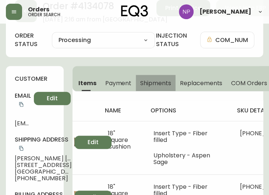
click at [153, 84] on span "Shipments" at bounding box center [155, 83] width 31 height 8
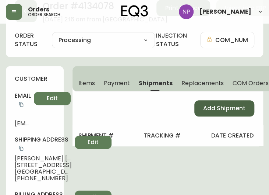
click at [208, 102] on button "Add Shipment" at bounding box center [225, 108] width 60 height 16
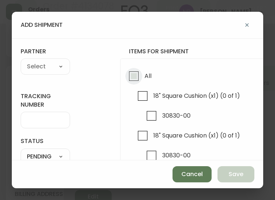
click at [129, 80] on input "All" at bounding box center [133, 76] width 17 height 17
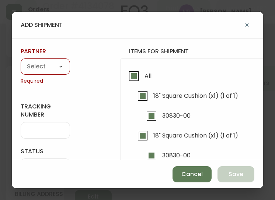
click at [53, 60] on div "A Move to Remember LLC ABF Freight Alero [PERSON_NAME] Canada Post Canpar Expre…" at bounding box center [45, 67] width 49 height 16
click at [53, 63] on select "A Move to Remember LLC ABF Freight Alero [PERSON_NAME] Canada Post Canpar Expre…" at bounding box center [45, 67] width 49 height 11
click at [21, 62] on select "A Move to Remember LLC ABF Freight Alero [PERSON_NAME] Canada Post Canpar Expre…" at bounding box center [45, 67] width 49 height 11
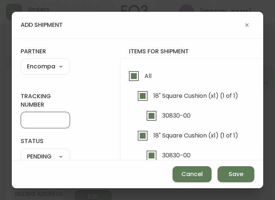
click at [39, 120] on input "tracking number" at bounding box center [45, 120] width 37 height 7
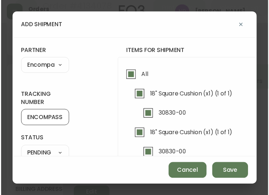
scroll to position [69, 0]
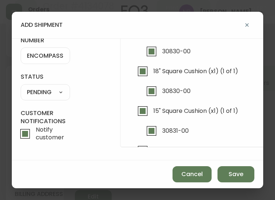
click at [52, 87] on select "SHIPPED PENDING CANCELLED" at bounding box center [45, 92] width 49 height 11
click at [21, 87] on select "SHIPPED PENDING CANCELLED" at bounding box center [45, 92] width 49 height 11
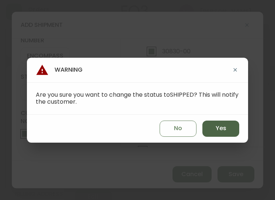
click at [227, 128] on button "Yes" at bounding box center [220, 129] width 37 height 16
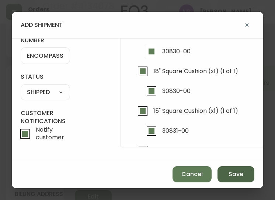
click at [234, 177] on span "Save" at bounding box center [235, 175] width 15 height 8
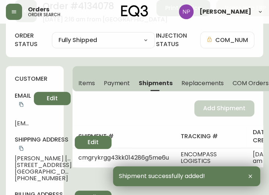
scroll to position [0, 0]
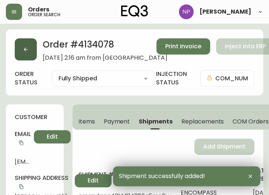
click at [35, 46] on button "button" at bounding box center [26, 49] width 22 height 22
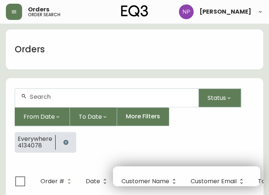
scroll to position [15, 0]
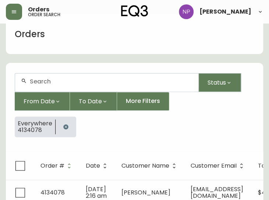
click at [57, 90] on div at bounding box center [107, 83] width 184 height 18
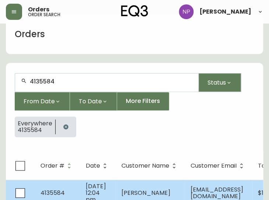
click at [116, 189] on td "[PERSON_NAME]" at bounding box center [150, 193] width 69 height 26
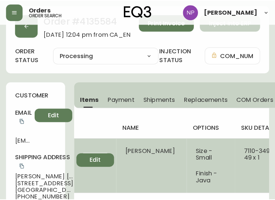
scroll to position [9, 0]
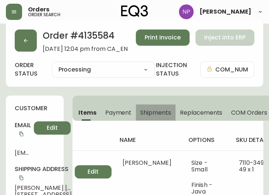
click at [158, 109] on span "Shipments" at bounding box center [155, 113] width 31 height 8
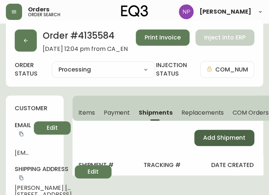
click at [214, 136] on span "Add Shipment" at bounding box center [224, 138] width 42 height 8
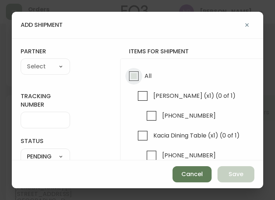
click at [133, 77] on input "All" at bounding box center [133, 76] width 17 height 17
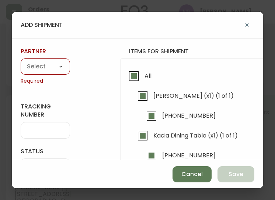
click at [38, 70] on select "A Move to Remember LLC ABF Freight Alero [PERSON_NAME] Canada Post Canpar Expre…" at bounding box center [45, 67] width 49 height 11
click at [21, 62] on select "A Move to Remember LLC ABF Freight Alero [PERSON_NAME] Canada Post Canpar Expre…" at bounding box center [45, 67] width 49 height 11
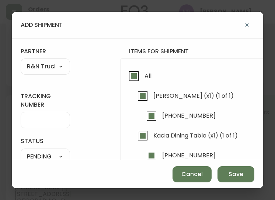
click at [43, 64] on select "A Move to Remember LLC ABF Freight Alero [PERSON_NAME] Canada Post Canpar Expre…" at bounding box center [45, 67] width 49 height 11
click at [21, 62] on select "A Move to Remember LLC ABF Freight Alero [PERSON_NAME] Canada Post Canpar Expre…" at bounding box center [45, 67] width 49 height 11
click at [38, 120] on input "tracking number" at bounding box center [45, 120] width 37 height 7
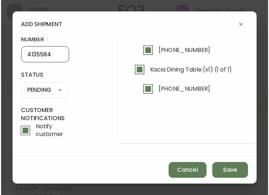
scroll to position [69, 0]
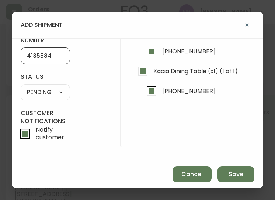
click at [41, 87] on select "SHIPPED PENDING CANCELLED" at bounding box center [45, 92] width 49 height 11
click at [46, 88] on select "SHIPPED PENDING CANCELLED" at bounding box center [45, 92] width 49 height 11
click at [21, 87] on select "SHIPPED PENDING CANCELLED" at bounding box center [45, 92] width 49 height 11
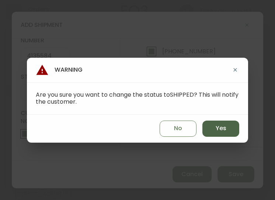
click at [212, 129] on button "Yes" at bounding box center [220, 129] width 37 height 16
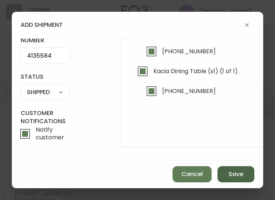
click at [238, 182] on button "Save" at bounding box center [235, 175] width 37 height 16
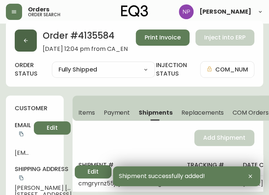
click at [20, 46] on button "button" at bounding box center [26, 40] width 22 height 22
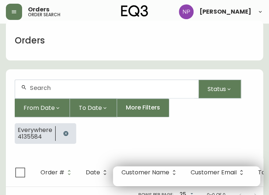
scroll to position [15, 0]
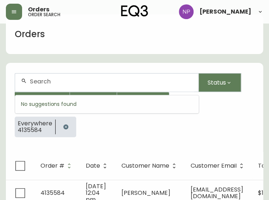
click at [52, 79] on input "text" at bounding box center [111, 81] width 163 height 7
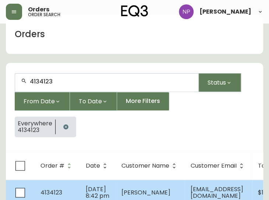
click at [82, 195] on td "[DATE] 8:42 pm" at bounding box center [98, 193] width 36 height 26
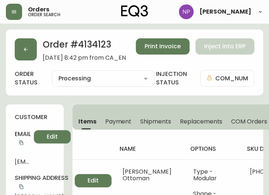
click at [161, 120] on span "Shipments" at bounding box center [155, 122] width 31 height 8
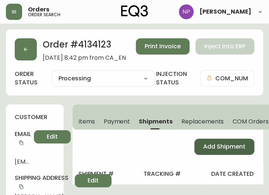
click at [211, 147] on span "Add Shipment" at bounding box center [224, 147] width 42 height 8
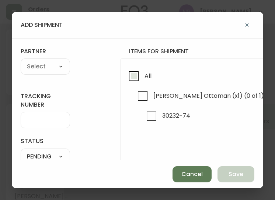
click at [135, 79] on input "All" at bounding box center [133, 76] width 17 height 17
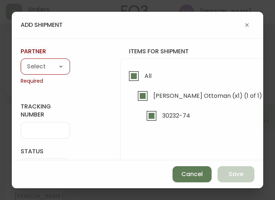
click at [47, 67] on select "A Move to Remember LLC ABF Freight Alero [PERSON_NAME] Canada Post Canpar Expre…" at bounding box center [45, 67] width 49 height 11
click at [21, 62] on select "A Move to Remember LLC ABF Freight Alero [PERSON_NAME] Canada Post Canpar Expre…" at bounding box center [45, 67] width 49 height 11
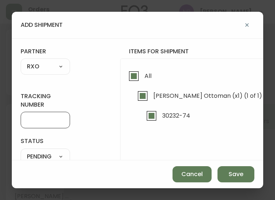
click at [37, 119] on input "tracking number" at bounding box center [45, 120] width 37 height 7
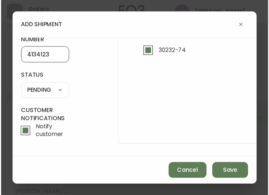
scroll to position [69, 0]
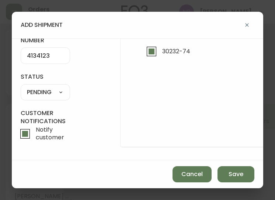
click at [55, 91] on select "SHIPPED PENDING CANCELLED" at bounding box center [45, 92] width 49 height 11
click at [21, 87] on select "SHIPPED PENDING CANCELLED" at bounding box center [45, 92] width 49 height 11
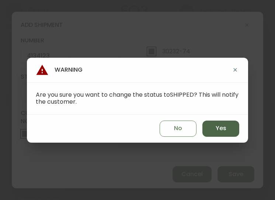
click at [219, 127] on span "Yes" at bounding box center [221, 129] width 11 height 8
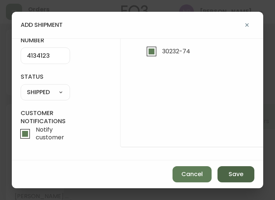
click at [233, 178] on span "Save" at bounding box center [235, 175] width 15 height 8
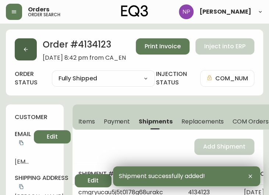
click at [24, 58] on button "button" at bounding box center [26, 49] width 22 height 22
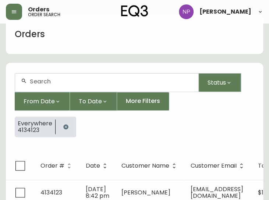
click at [40, 74] on div at bounding box center [107, 83] width 184 height 18
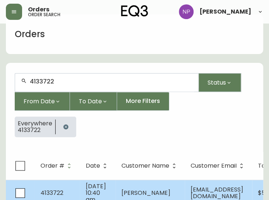
click at [80, 182] on td "[DATE] 10:40 am" at bounding box center [98, 193] width 36 height 26
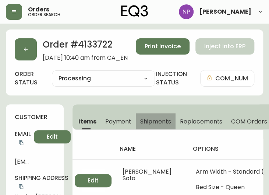
click at [159, 119] on span "Shipments" at bounding box center [155, 122] width 31 height 8
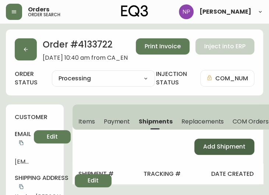
click at [210, 151] on button "Add Shipment" at bounding box center [225, 147] width 60 height 16
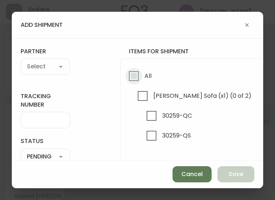
click at [136, 83] on input "All" at bounding box center [133, 76] width 17 height 17
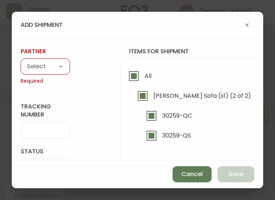
click at [45, 68] on select "A Move to Remember LLC ABF Freight Alero [PERSON_NAME] Canada Post Canpar Expre…" at bounding box center [45, 67] width 49 height 11
click at [21, 62] on select "A Move to Remember LLC ABF Freight Alero [PERSON_NAME] Canada Post Canpar Expre…" at bounding box center [45, 67] width 49 height 11
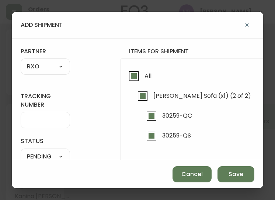
click at [53, 115] on div at bounding box center [45, 120] width 49 height 17
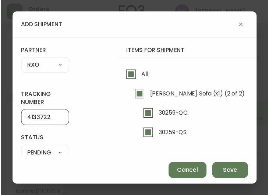
scroll to position [69, 0]
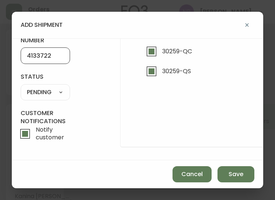
click at [52, 90] on select "SHIPPED PENDING CANCELLED" at bounding box center [45, 92] width 49 height 11
click at [21, 87] on select "SHIPPED PENDING CANCELLED" at bounding box center [45, 92] width 49 height 11
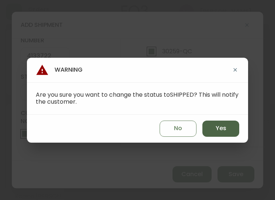
click at [210, 127] on button "Yes" at bounding box center [220, 129] width 37 height 16
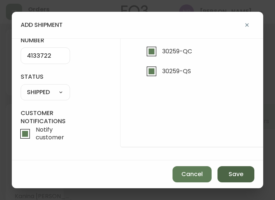
click at [226, 180] on button "Save" at bounding box center [235, 175] width 37 height 16
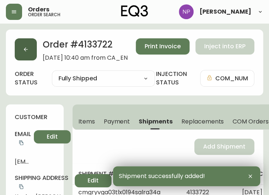
click at [22, 50] on button "button" at bounding box center [26, 49] width 22 height 22
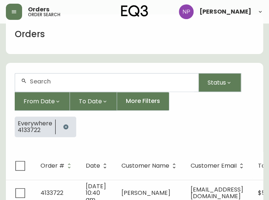
click at [57, 83] on input "text" at bounding box center [111, 81] width 163 height 7
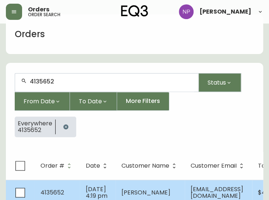
click at [60, 189] on span "4135652" at bounding box center [53, 193] width 24 height 8
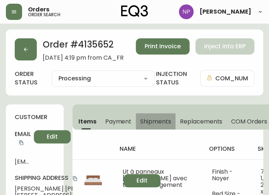
click at [157, 121] on span "Shipments" at bounding box center [155, 122] width 31 height 8
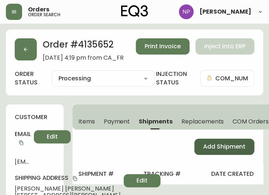
click at [209, 140] on button "Add Shipment" at bounding box center [225, 147] width 60 height 16
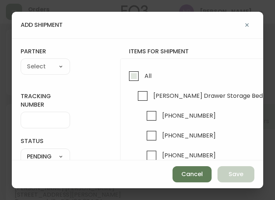
click at [137, 80] on input "All" at bounding box center [133, 76] width 17 height 17
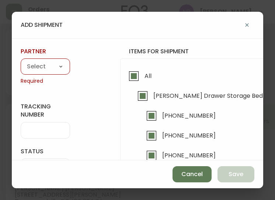
click at [51, 59] on div "A Move to Remember LLC ABF Freight Alero [PERSON_NAME] Canada Post Canpar Expre…" at bounding box center [45, 67] width 49 height 16
click at [40, 66] on select "A Move to Remember LLC ABF Freight Alero [PERSON_NAME] Canada Post Canpar Expre…" at bounding box center [45, 67] width 49 height 11
click at [21, 62] on select "A Move to Remember LLC ABF Freight Alero [PERSON_NAME] Canada Post Canpar Expre…" at bounding box center [45, 67] width 49 height 11
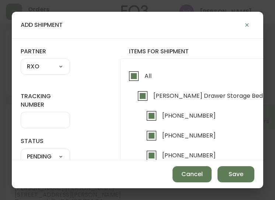
click at [35, 118] on input "tracking number" at bounding box center [45, 120] width 37 height 7
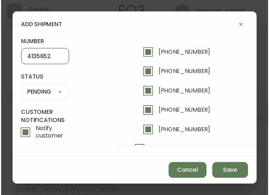
scroll to position [63, 0]
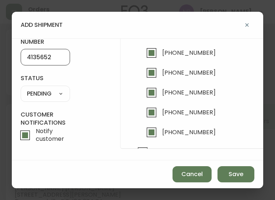
click at [48, 89] on select "SHIPPED PENDING CANCELLED" at bounding box center [45, 93] width 49 height 11
click at [21, 88] on select "SHIPPED PENDING CANCELLED" at bounding box center [45, 93] width 49 height 11
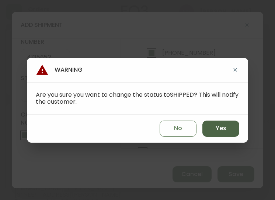
click at [215, 130] on button "Yes" at bounding box center [220, 129] width 37 height 16
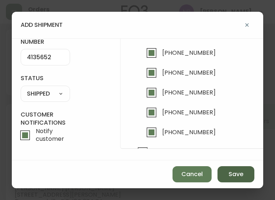
click at [229, 176] on span "Save" at bounding box center [235, 175] width 15 height 8
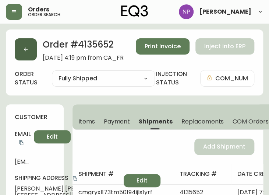
click at [21, 55] on button "button" at bounding box center [26, 49] width 22 height 22
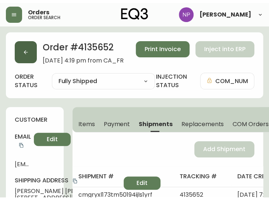
scroll to position [15, 0]
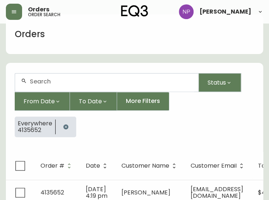
click at [38, 78] on input "text" at bounding box center [111, 81] width 163 height 7
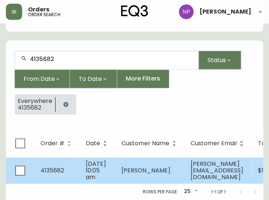
click at [95, 160] on span "[DATE] 10:05 am" at bounding box center [96, 171] width 20 height 22
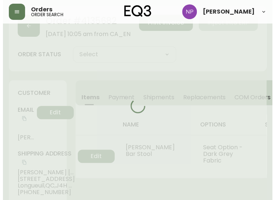
scroll to position [38, 0]
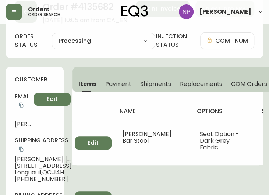
click at [147, 85] on span "Shipments" at bounding box center [155, 84] width 31 height 8
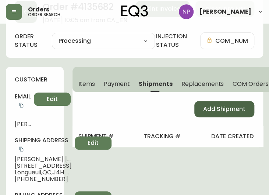
click at [214, 110] on span "Add Shipment" at bounding box center [224, 109] width 42 height 8
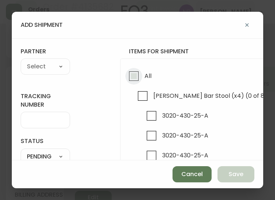
click at [136, 77] on input "All" at bounding box center [133, 76] width 17 height 17
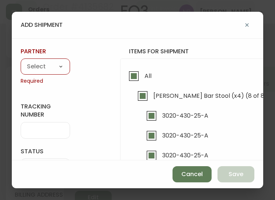
click at [47, 68] on select "A Move to Remember LLC ABF Freight Alero [PERSON_NAME] Canada Post Canpar Expre…" at bounding box center [45, 67] width 49 height 11
click at [21, 62] on select "A Move to Remember LLC ABF Freight Alero [PERSON_NAME] Canada Post Canpar Expre…" at bounding box center [45, 67] width 49 height 11
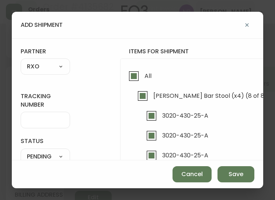
click at [44, 117] on input "tracking number" at bounding box center [45, 120] width 37 height 7
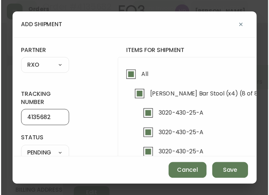
scroll to position [46, 0]
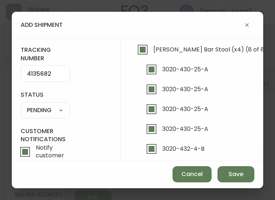
click at [51, 111] on select "SHIPPED PENDING CANCELLED" at bounding box center [45, 110] width 49 height 11
click at [21, 105] on select "SHIPPED PENDING CANCELLED" at bounding box center [45, 110] width 49 height 11
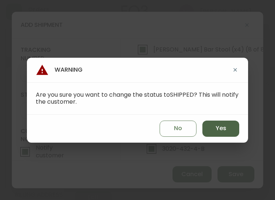
click at [222, 129] on span "Yes" at bounding box center [221, 129] width 11 height 8
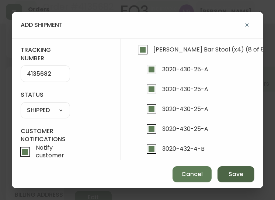
click at [233, 177] on span "Save" at bounding box center [235, 175] width 15 height 8
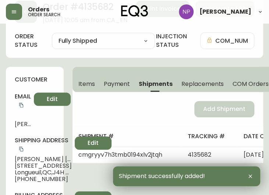
scroll to position [0, 0]
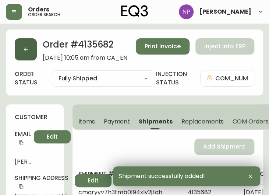
click at [27, 57] on button "button" at bounding box center [26, 49] width 22 height 22
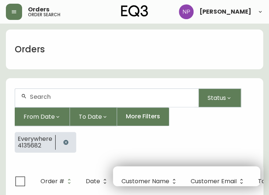
scroll to position [15, 0]
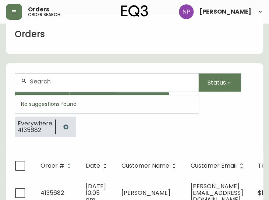
click at [59, 81] on input "text" at bounding box center [111, 81] width 163 height 7
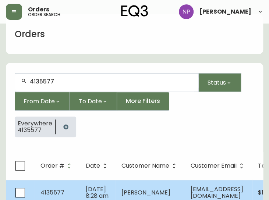
click at [86, 187] on span "[DATE] 8:28 am" at bounding box center [97, 192] width 23 height 15
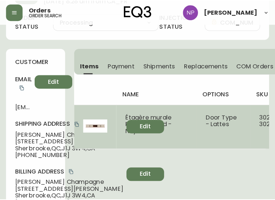
scroll to position [57, 0]
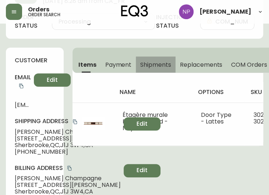
click at [147, 66] on span "Shipments" at bounding box center [155, 65] width 31 height 8
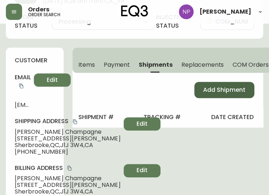
click at [222, 83] on button "Add Shipment" at bounding box center [225, 90] width 60 height 16
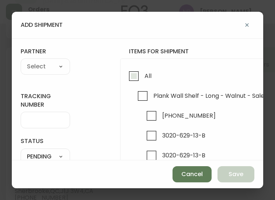
click at [130, 77] on input "All" at bounding box center [133, 76] width 17 height 17
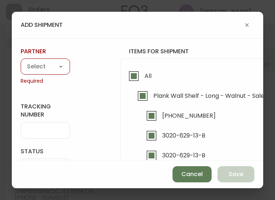
click at [55, 69] on select "A Move to Remember LLC ABF Freight Alero [PERSON_NAME] Canada Post Canpar Expre…" at bounding box center [45, 67] width 49 height 11
click at [21, 62] on select "A Move to Remember LLC ABF Freight Alero [PERSON_NAME] Canada Post Canpar Expre…" at bounding box center [45, 67] width 49 height 11
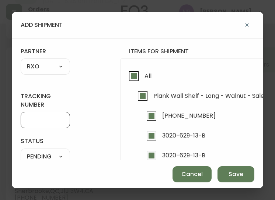
click at [40, 121] on input "tracking number" at bounding box center [45, 120] width 37 height 7
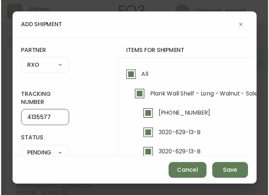
scroll to position [22, 0]
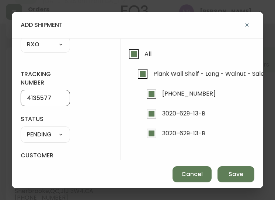
click at [61, 133] on select "SHIPPED PENDING CANCELLED" at bounding box center [45, 134] width 49 height 11
click at [21, 129] on select "SHIPPED PENDING CANCELLED" at bounding box center [45, 134] width 49 height 11
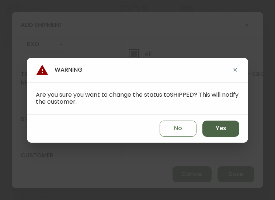
click at [233, 128] on button "Yes" at bounding box center [220, 129] width 37 height 16
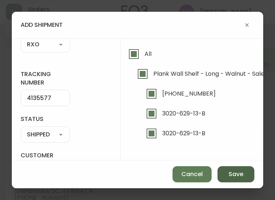
click at [230, 180] on button "Save" at bounding box center [235, 175] width 37 height 16
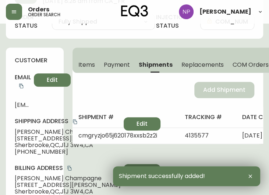
scroll to position [0, 0]
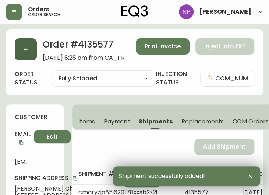
click at [33, 57] on button "button" at bounding box center [26, 49] width 22 height 22
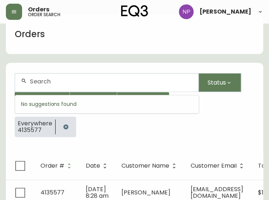
click at [70, 80] on input "text" at bounding box center [111, 81] width 163 height 7
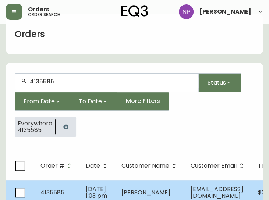
click at [86, 192] on span "[DATE] 1:03 pm" at bounding box center [96, 192] width 21 height 15
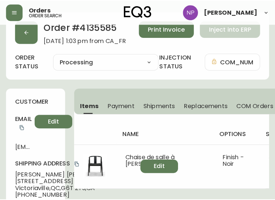
scroll to position [17, 0]
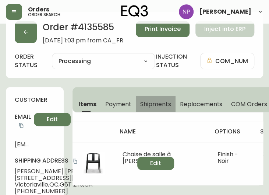
click at [163, 100] on span "Shipments" at bounding box center [155, 104] width 31 height 8
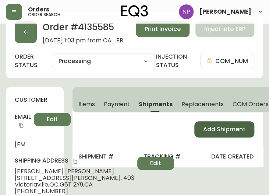
click at [205, 126] on span "Add Shipment" at bounding box center [224, 129] width 42 height 8
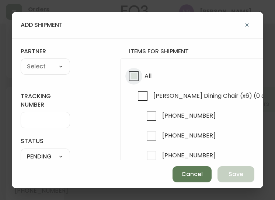
click at [138, 76] on input "All" at bounding box center [133, 76] width 17 height 17
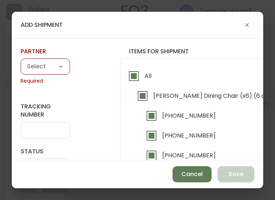
click at [70, 64] on form "tracking number status PENDING SHIPPED PENDING CANCELLED partner A Move to Reme…" at bounding box center [138, 137] width 234 height 179
click at [62, 66] on select "A Move to Remember LLC ABF Freight Alero [PERSON_NAME] Canada Post Canpar Expre…" at bounding box center [45, 67] width 49 height 11
click at [21, 62] on select "A Move to Remember LLC ABF Freight Alero [PERSON_NAME] Canada Post Canpar Expre…" at bounding box center [45, 67] width 49 height 11
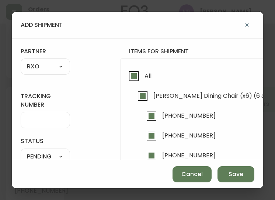
click at [36, 118] on input "tracking number" at bounding box center [45, 120] width 37 height 7
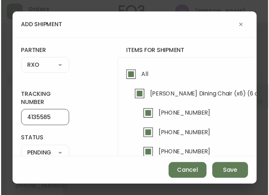
scroll to position [43, 0]
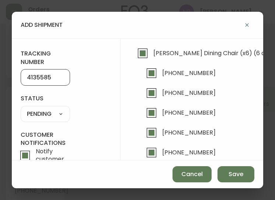
click at [39, 119] on select "SHIPPED PENDING CANCELLED" at bounding box center [45, 114] width 49 height 11
click at [21, 109] on select "SHIPPED PENDING CANCELLED" at bounding box center [45, 114] width 49 height 11
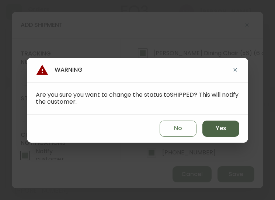
click at [210, 127] on button "Yes" at bounding box center [220, 129] width 37 height 16
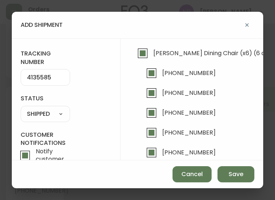
click at [231, 184] on div "Cancel Save" at bounding box center [137, 175] width 251 height 28
click at [229, 177] on span "Save" at bounding box center [235, 175] width 15 height 8
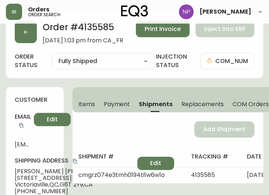
scroll to position [0, 0]
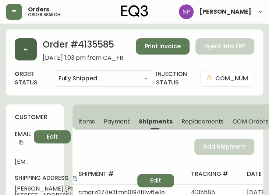
click at [19, 50] on button "button" at bounding box center [26, 49] width 22 height 22
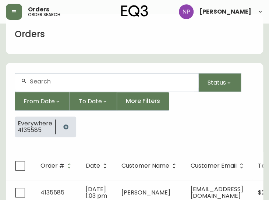
click at [40, 81] on input "text" at bounding box center [111, 81] width 163 height 7
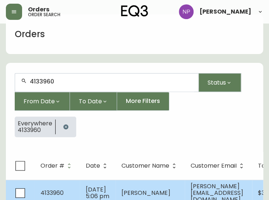
click at [71, 191] on td "4133960" at bounding box center [57, 193] width 45 height 26
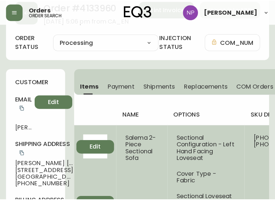
scroll to position [25, 0]
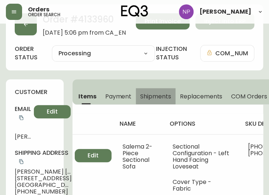
click at [152, 94] on span "Shipments" at bounding box center [155, 96] width 31 height 8
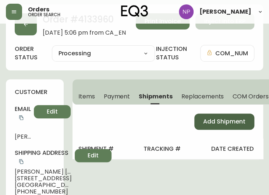
click at [203, 125] on button "Add Shipment" at bounding box center [225, 122] width 60 height 16
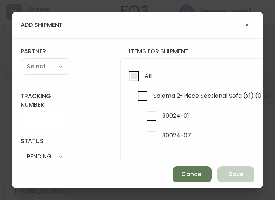
click at [134, 79] on input "All" at bounding box center [133, 76] width 17 height 17
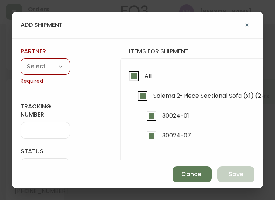
click at [56, 67] on select "A Move to Remember LLC ABF Freight Alero [PERSON_NAME] Canada Post Canpar Expre…" at bounding box center [45, 67] width 49 height 11
click at [21, 62] on select "A Move to Remember LLC ABF Freight Alero [PERSON_NAME] Canada Post Canpar Expre…" at bounding box center [45, 67] width 49 height 11
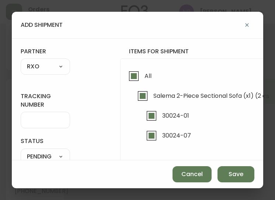
click at [32, 125] on div at bounding box center [45, 120] width 49 height 17
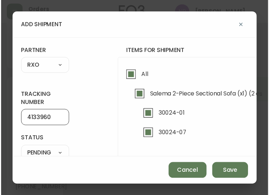
scroll to position [69, 0]
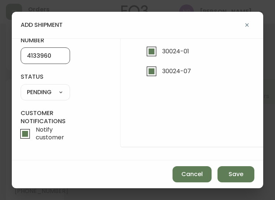
click at [44, 90] on select "SHIPPED PENDING CANCELLED" at bounding box center [45, 92] width 49 height 11
click at [21, 87] on select "SHIPPED PENDING CANCELLED" at bounding box center [45, 92] width 49 height 11
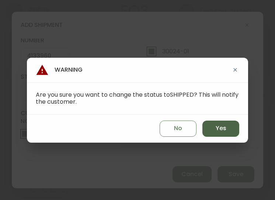
click at [212, 132] on button "Yes" at bounding box center [220, 129] width 37 height 16
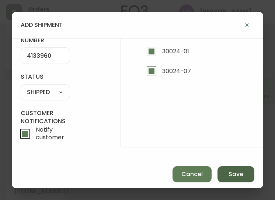
click at [237, 171] on span "Save" at bounding box center [235, 175] width 15 height 8
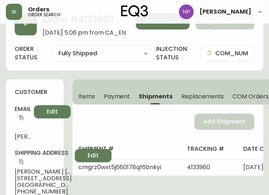
scroll to position [0, 0]
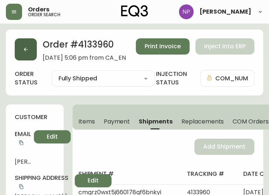
click at [20, 51] on button "button" at bounding box center [26, 49] width 22 height 22
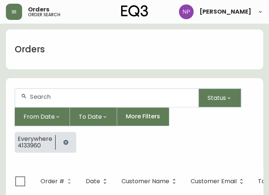
scroll to position [15, 0]
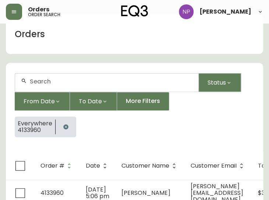
click at [43, 77] on div at bounding box center [107, 83] width 184 height 18
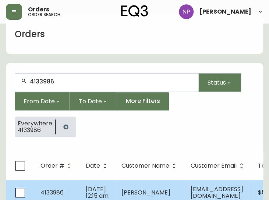
click at [76, 191] on td "4133986" at bounding box center [57, 193] width 45 height 26
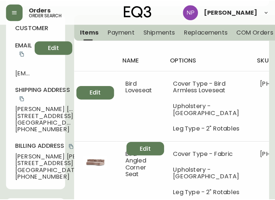
scroll to position [91, 0]
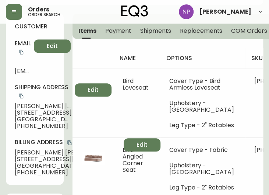
click at [158, 27] on span "Shipments" at bounding box center [155, 31] width 31 height 8
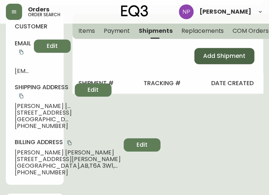
click at [203, 56] on span "Add Shipment" at bounding box center [224, 56] width 42 height 8
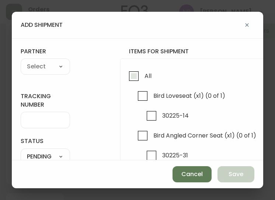
click at [133, 76] on input "All" at bounding box center [133, 76] width 17 height 17
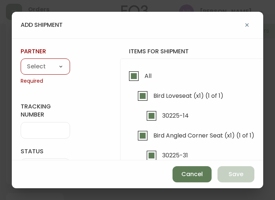
click at [42, 72] on select "A Move to Remember LLC ABF Freight Alero [PERSON_NAME] Canada Post Canpar Expre…" at bounding box center [45, 67] width 49 height 11
click at [21, 62] on select "A Move to Remember LLC ABF Freight Alero [PERSON_NAME] Canada Post Canpar Expre…" at bounding box center [45, 67] width 49 height 11
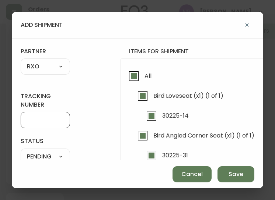
click at [53, 122] on input "tracking number" at bounding box center [45, 120] width 37 height 7
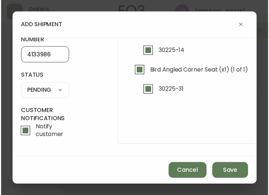
scroll to position [69, 0]
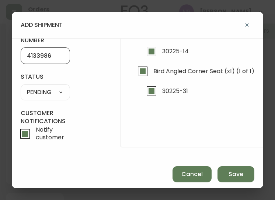
click at [46, 90] on select "SHIPPED PENDING CANCELLED" at bounding box center [45, 92] width 49 height 11
click at [21, 87] on select "SHIPPED PENDING CANCELLED" at bounding box center [45, 92] width 49 height 11
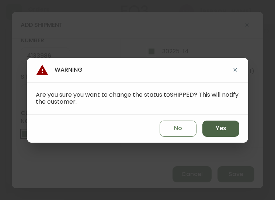
click at [217, 135] on button "Yes" at bounding box center [220, 129] width 37 height 16
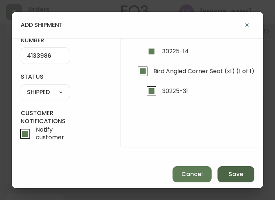
click at [242, 173] on span "Save" at bounding box center [235, 175] width 15 height 8
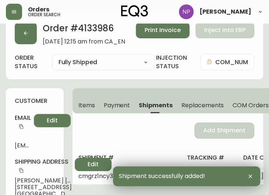
scroll to position [0, 0]
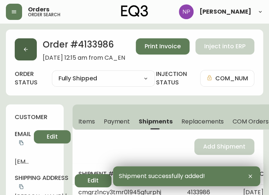
click at [29, 53] on button "button" at bounding box center [26, 49] width 22 height 22
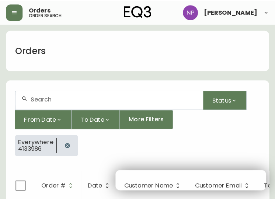
scroll to position [15, 0]
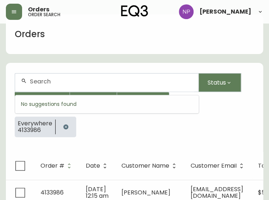
click at [38, 83] on input "text" at bounding box center [111, 81] width 163 height 7
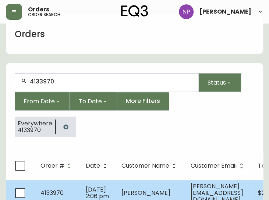
click at [102, 186] on span "[DATE] 2:06 pm" at bounding box center [97, 193] width 23 height 15
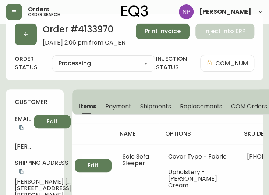
click at [163, 108] on span "Shipments" at bounding box center [155, 106] width 31 height 8
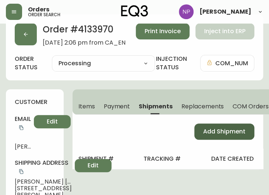
click at [214, 125] on button "Add Shipment" at bounding box center [225, 131] width 60 height 16
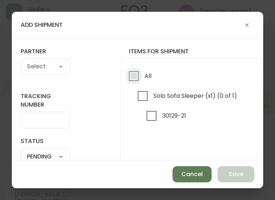
click at [137, 81] on input "All" at bounding box center [133, 76] width 17 height 17
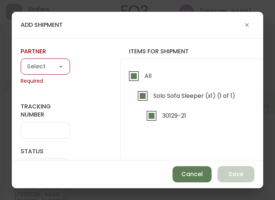
click at [59, 65] on select "A Move to Remember LLC ABF Freight Alero [PERSON_NAME] Canada Post Canpar Expre…" at bounding box center [45, 67] width 49 height 11
click at [21, 62] on select "A Move to Remember LLC ABF Freight Alero [PERSON_NAME] Canada Post Canpar Expre…" at bounding box center [45, 67] width 49 height 11
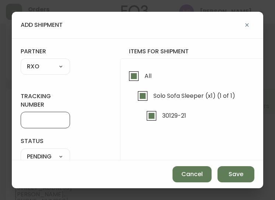
click at [57, 122] on input "tracking number" at bounding box center [45, 120] width 37 height 7
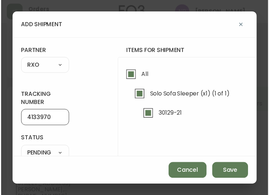
scroll to position [69, 0]
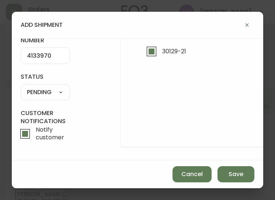
click at [58, 89] on select "SHIPPED PENDING CANCELLED" at bounding box center [45, 92] width 49 height 11
click at [46, 91] on select "SHIPPED PENDING CANCELLED" at bounding box center [45, 92] width 49 height 11
click at [44, 87] on select "SHIPPED PENDING CANCELLED" at bounding box center [45, 92] width 49 height 11
click at [21, 87] on select "SHIPPED PENDING CANCELLED" at bounding box center [45, 92] width 49 height 11
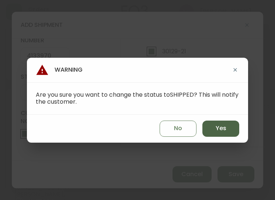
click at [224, 132] on span "Yes" at bounding box center [221, 129] width 11 height 8
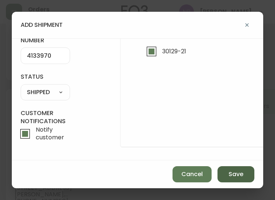
click at [235, 174] on span "Save" at bounding box center [235, 175] width 15 height 8
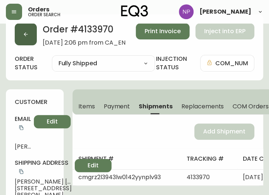
click at [22, 38] on button "button" at bounding box center [26, 34] width 22 height 22
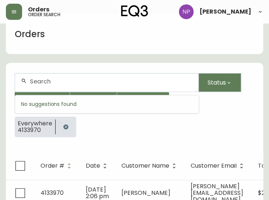
click at [50, 78] on input "text" at bounding box center [111, 81] width 163 height 7
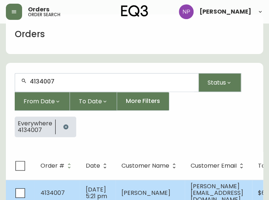
click at [91, 191] on span "[DATE] 5:21 pm" at bounding box center [96, 193] width 21 height 15
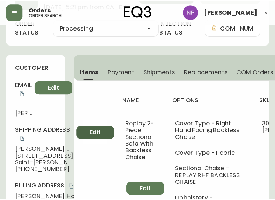
scroll to position [26, 0]
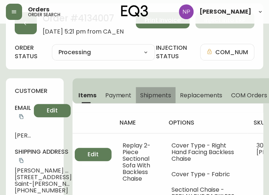
click at [154, 95] on span "Shipments" at bounding box center [155, 95] width 31 height 8
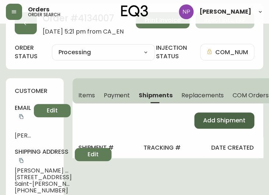
click at [212, 126] on button "Add Shipment" at bounding box center [225, 120] width 60 height 16
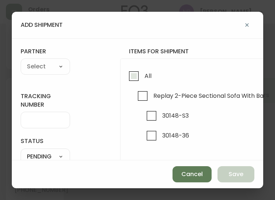
click at [138, 76] on input "All" at bounding box center [133, 76] width 17 height 17
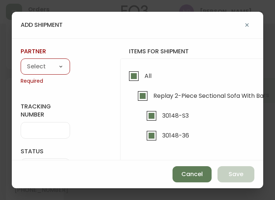
click at [47, 67] on select "A Move to Remember LLC ABF Freight Alero [PERSON_NAME] Canada Post Canpar Expre…" at bounding box center [45, 67] width 49 height 11
click at [21, 62] on select "A Move to Remember LLC ABF Freight Alero [PERSON_NAME] Canada Post Canpar Expre…" at bounding box center [45, 67] width 49 height 11
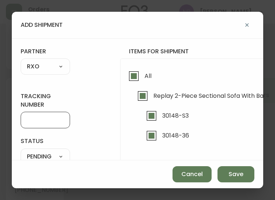
click at [34, 123] on input "tracking number" at bounding box center [45, 120] width 37 height 7
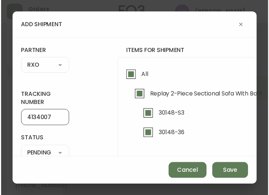
scroll to position [56, 0]
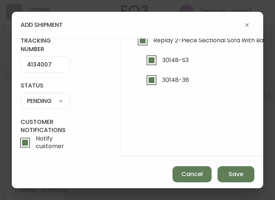
click at [53, 106] on select "SHIPPED PENDING CANCELLED" at bounding box center [45, 101] width 49 height 11
click at [21, 96] on select "SHIPPED PENDING CANCELLED" at bounding box center [45, 101] width 49 height 11
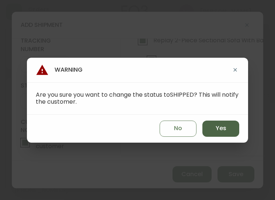
click at [228, 127] on button "Yes" at bounding box center [220, 129] width 37 height 16
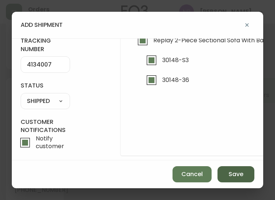
click at [227, 182] on button "Save" at bounding box center [235, 175] width 37 height 16
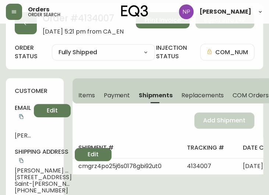
scroll to position [0, 0]
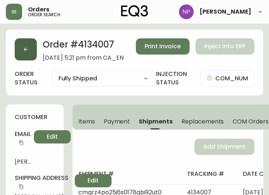
click at [31, 54] on button "button" at bounding box center [26, 49] width 22 height 22
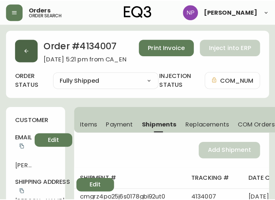
scroll to position [15, 0]
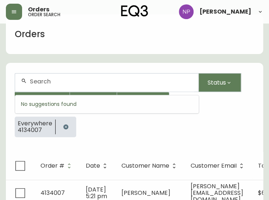
click at [44, 80] on input "text" at bounding box center [111, 81] width 163 height 7
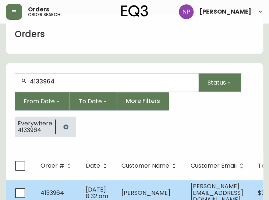
click at [73, 184] on td "4133964" at bounding box center [57, 193] width 45 height 26
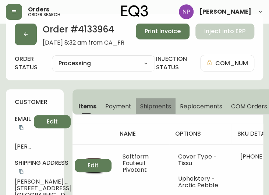
click at [160, 109] on span "Shipments" at bounding box center [155, 106] width 31 height 8
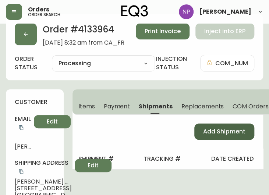
click at [214, 125] on button "Add Shipment" at bounding box center [225, 131] width 60 height 16
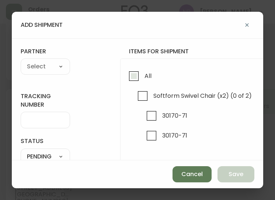
click at [146, 81] on span "All" at bounding box center [146, 76] width 9 height 16
click at [142, 81] on input "All" at bounding box center [133, 76] width 17 height 17
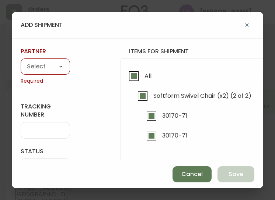
click at [47, 70] on select "A Move to Remember LLC ABF Freight Alero [PERSON_NAME] Canada Post Canpar Expre…" at bounding box center [45, 67] width 49 height 11
click at [21, 62] on select "A Move to Remember LLC ABF Freight Alero [PERSON_NAME] Canada Post Canpar Expre…" at bounding box center [45, 67] width 49 height 11
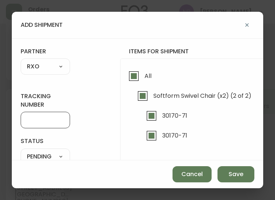
click at [41, 122] on input "tracking number" at bounding box center [45, 120] width 37 height 7
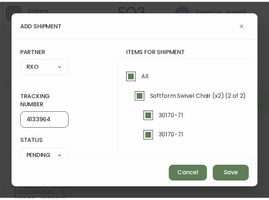
scroll to position [69, 0]
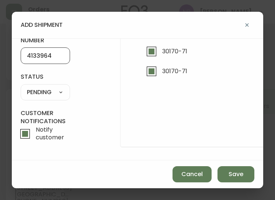
click at [36, 87] on select "SHIPPED PENDING CANCELLED" at bounding box center [45, 92] width 49 height 11
click at [21, 87] on select "SHIPPED PENDING CANCELLED" at bounding box center [45, 92] width 49 height 11
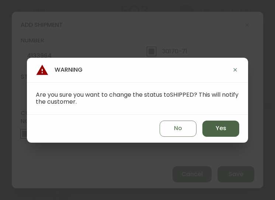
click at [213, 129] on button "Yes" at bounding box center [220, 129] width 37 height 16
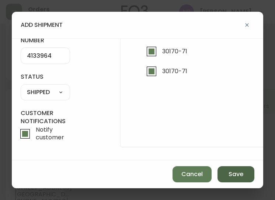
click at [240, 172] on span "Save" at bounding box center [235, 175] width 15 height 8
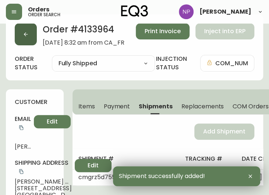
click at [27, 36] on icon "button" at bounding box center [26, 34] width 6 height 6
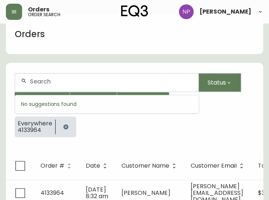
click at [63, 80] on input "text" at bounding box center [111, 81] width 163 height 7
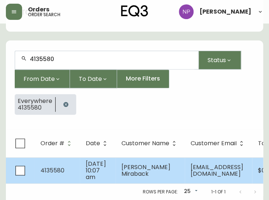
click at [92, 163] on span "[DATE] 10:07 am" at bounding box center [96, 171] width 20 height 22
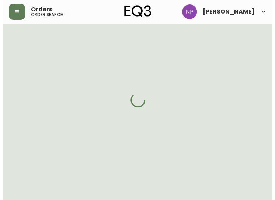
scroll to position [48, 0]
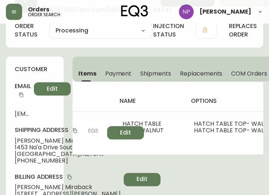
click at [150, 72] on span "Shipments" at bounding box center [155, 74] width 31 height 8
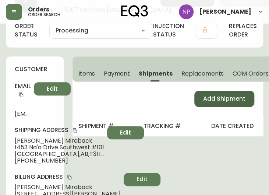
click at [209, 101] on span "Add Shipment" at bounding box center [224, 99] width 42 height 8
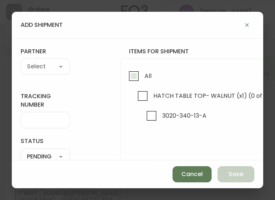
click at [137, 71] on input "All" at bounding box center [133, 76] width 17 height 17
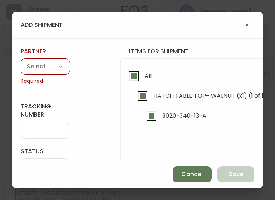
click at [46, 70] on select "A Move to Remember LLC ABF Freight Alero [PERSON_NAME] Canada Post Canpar Expre…" at bounding box center [45, 67] width 49 height 11
click at [21, 62] on select "A Move to Remember LLC ABF Freight Alero [PERSON_NAME] Canada Post Canpar Expre…" at bounding box center [45, 67] width 49 height 11
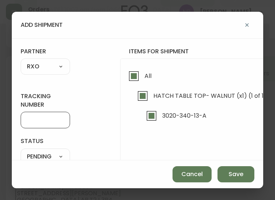
click at [43, 121] on input "tracking number" at bounding box center [45, 120] width 37 height 7
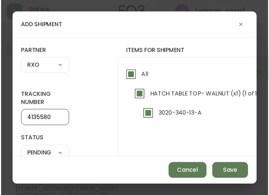
scroll to position [69, 0]
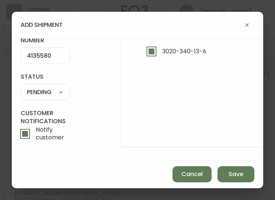
click at [63, 88] on select "SHIPPED PENDING CANCELLED" at bounding box center [45, 92] width 49 height 11
click at [21, 87] on select "SHIPPED PENDING CANCELLED" at bounding box center [45, 92] width 49 height 11
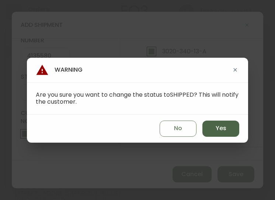
click at [213, 128] on button "Yes" at bounding box center [220, 129] width 37 height 16
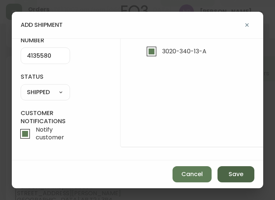
click at [238, 171] on span "Save" at bounding box center [235, 175] width 15 height 8
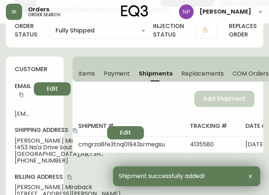
scroll to position [0, 0]
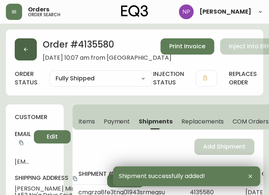
click at [33, 50] on button "button" at bounding box center [26, 49] width 22 height 22
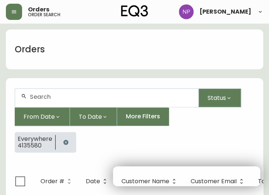
scroll to position [15, 0]
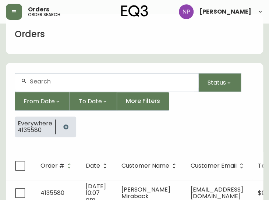
click at [39, 80] on input "text" at bounding box center [111, 81] width 163 height 7
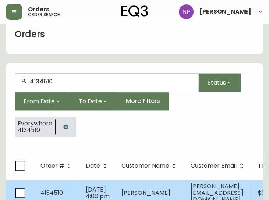
click at [72, 183] on td "4134510" at bounding box center [57, 193] width 45 height 26
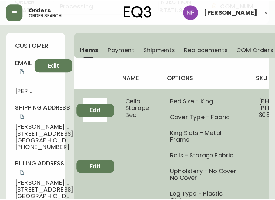
scroll to position [73, 0]
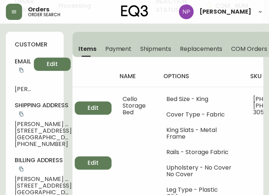
click at [151, 46] on span "Shipments" at bounding box center [155, 49] width 31 height 8
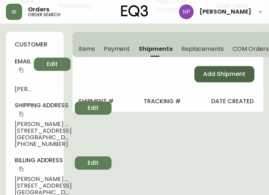
click at [206, 81] on button "Add Shipment" at bounding box center [225, 74] width 60 height 16
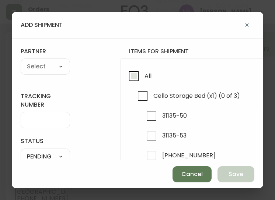
click at [141, 80] on input "All" at bounding box center [133, 76] width 17 height 17
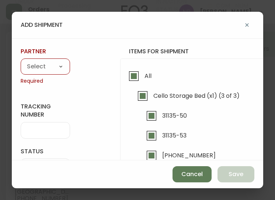
click at [37, 76] on div "partner A Move to Remember LLC ABF Freight Alero [PERSON_NAME] Canada Post Canp…" at bounding box center [45, 67] width 49 height 38
click at [38, 73] on div "A Move to Remember LLC ABF Freight Alero [PERSON_NAME] Canada Post Canpar Expre…" at bounding box center [45, 67] width 49 height 16
click at [38, 67] on select "A Move to Remember LLC ABF Freight Alero [PERSON_NAME] Canada Post Canpar Expre…" at bounding box center [45, 67] width 49 height 11
click at [21, 62] on select "A Move to Remember LLC ABF Freight Alero [PERSON_NAME] Canada Post Canpar Expre…" at bounding box center [45, 67] width 49 height 11
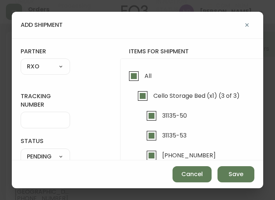
click at [53, 124] on div at bounding box center [45, 120] width 49 height 17
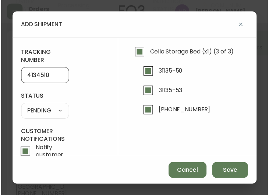
scroll to position [45, 0]
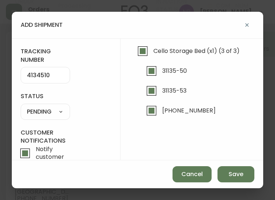
click at [52, 113] on select "SHIPPED PENDING CANCELLED" at bounding box center [45, 112] width 49 height 11
click at [21, 107] on select "SHIPPED PENDING CANCELLED" at bounding box center [45, 112] width 49 height 11
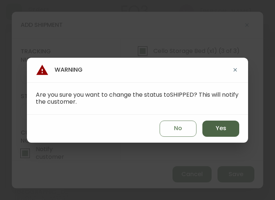
click at [210, 127] on button "Yes" at bounding box center [220, 129] width 37 height 16
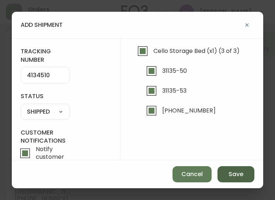
click at [234, 179] on button "Save" at bounding box center [235, 175] width 37 height 16
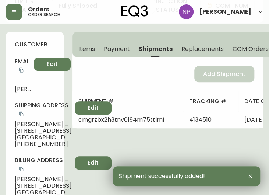
scroll to position [0, 0]
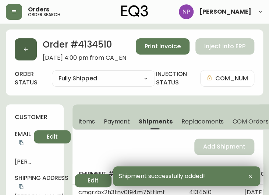
click at [28, 48] on icon "button" at bounding box center [26, 49] width 6 height 6
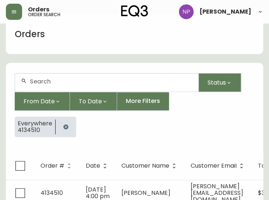
click at [52, 76] on div at bounding box center [107, 83] width 184 height 18
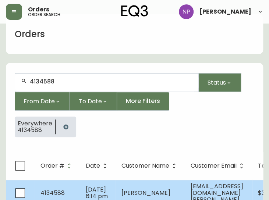
click at [68, 186] on td "4134588" at bounding box center [57, 193] width 45 height 26
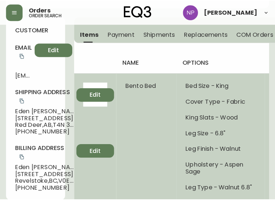
scroll to position [87, 0]
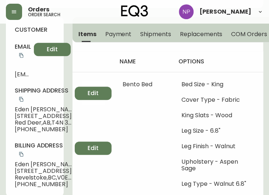
click at [150, 41] on button "Shipments" at bounding box center [156, 34] width 40 height 16
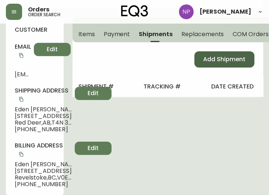
click at [200, 60] on button "Add Shipment" at bounding box center [225, 59] width 60 height 16
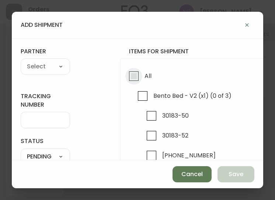
click at [139, 76] on input "All" at bounding box center [133, 76] width 17 height 17
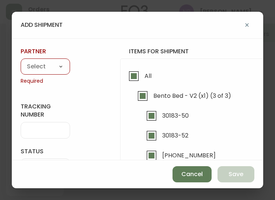
click at [46, 69] on select "A Move to Remember LLC ABF Freight Alero [PERSON_NAME] Canada Post Canpar Expre…" at bounding box center [45, 67] width 49 height 11
click at [21, 62] on select "A Move to Remember LLC ABF Freight Alero [PERSON_NAME] Canada Post Canpar Expre…" at bounding box center [45, 67] width 49 height 11
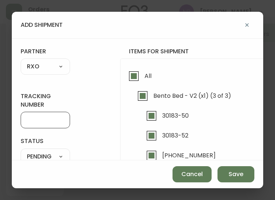
click at [43, 122] on input "tracking number" at bounding box center [45, 120] width 37 height 7
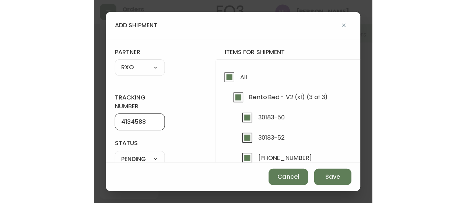
scroll to position [64, 0]
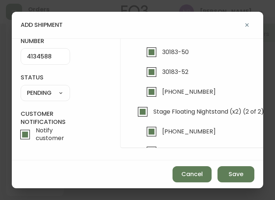
click at [46, 92] on select "SHIPPED PENDING CANCELLED" at bounding box center [45, 93] width 49 height 11
click at [21, 88] on select "SHIPPED PENDING CANCELLED" at bounding box center [45, 93] width 49 height 11
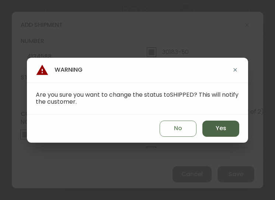
click at [224, 126] on span "Yes" at bounding box center [221, 129] width 11 height 8
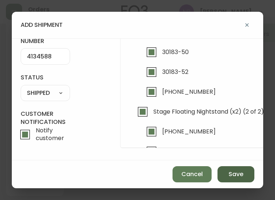
click at [239, 172] on span "Save" at bounding box center [235, 175] width 15 height 8
